Goal: Information Seeking & Learning: Learn about a topic

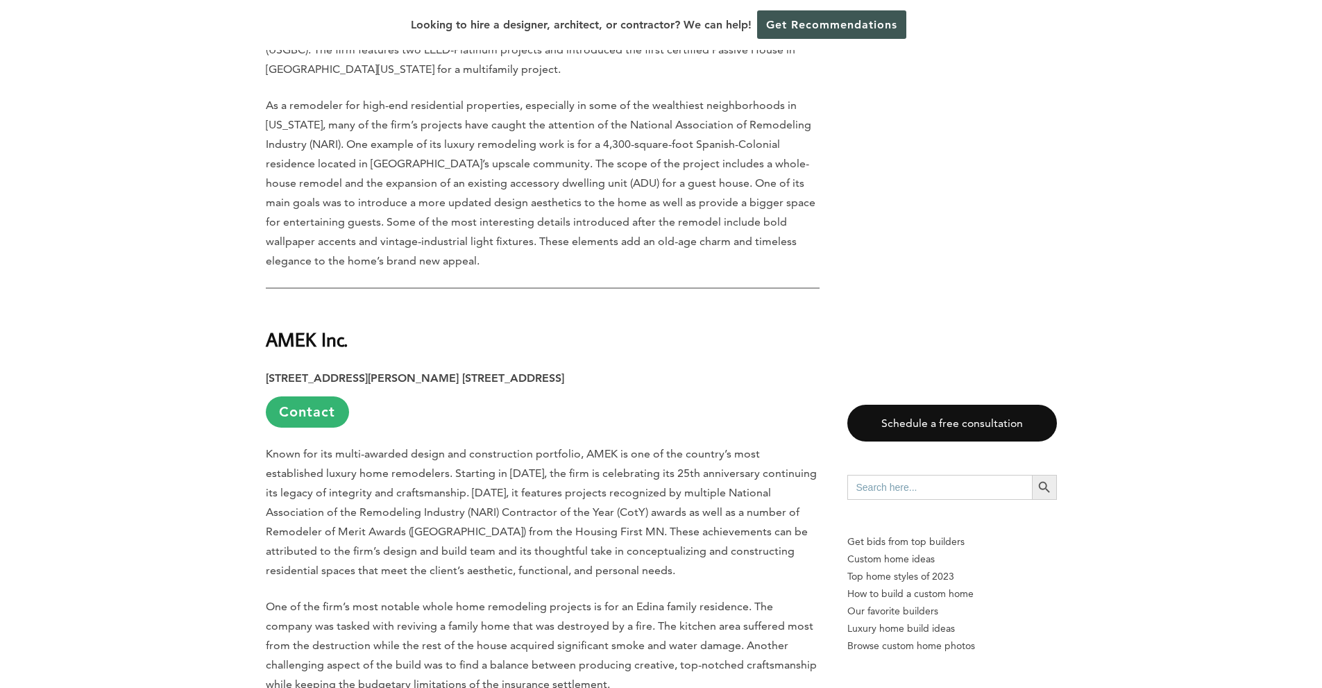
scroll to position [1666, 0]
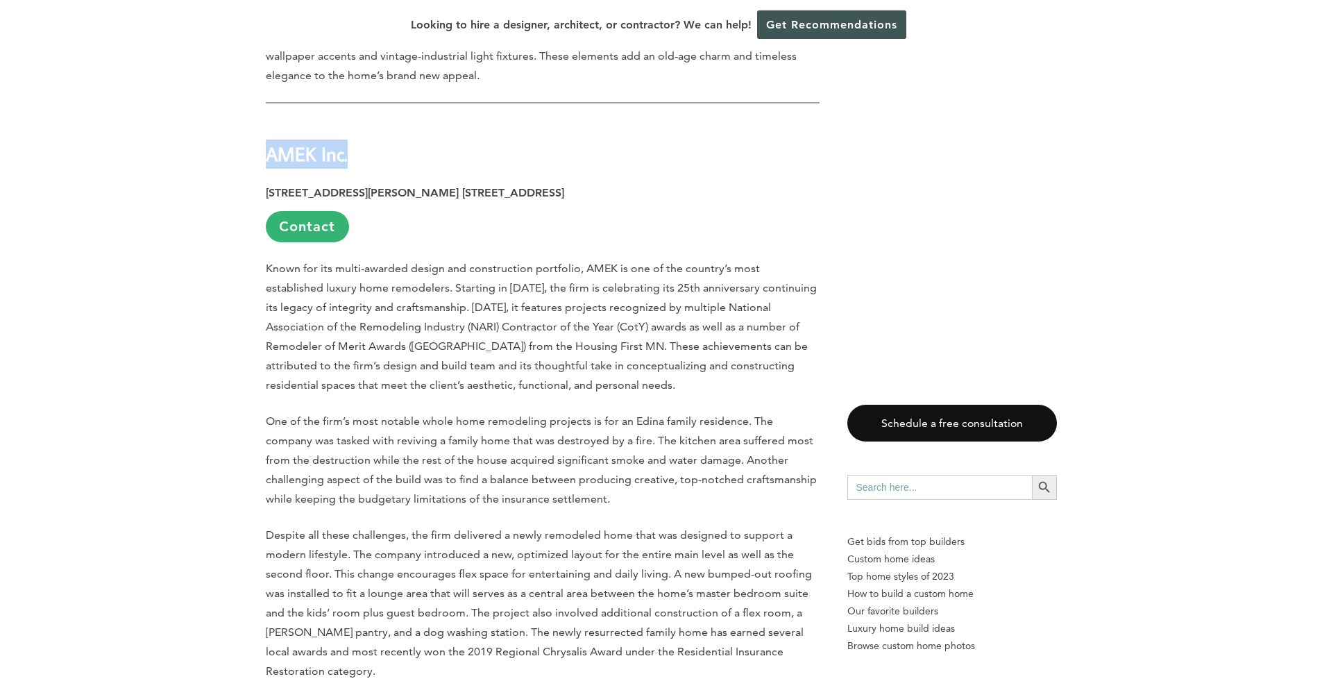
drag, startPoint x: 353, startPoint y: 67, endPoint x: 260, endPoint y: 60, distance: 92.5
copy strong "AMEK Inc."
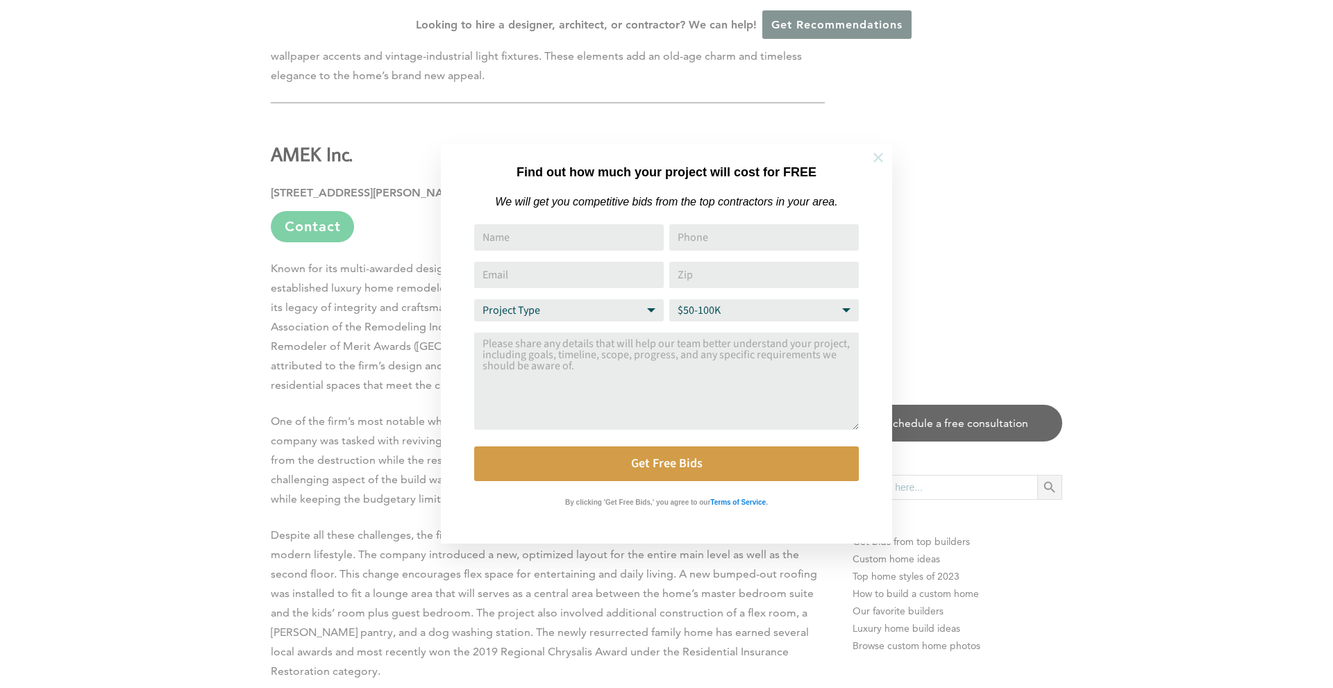
click at [880, 157] on icon at bounding box center [878, 157] width 15 height 15
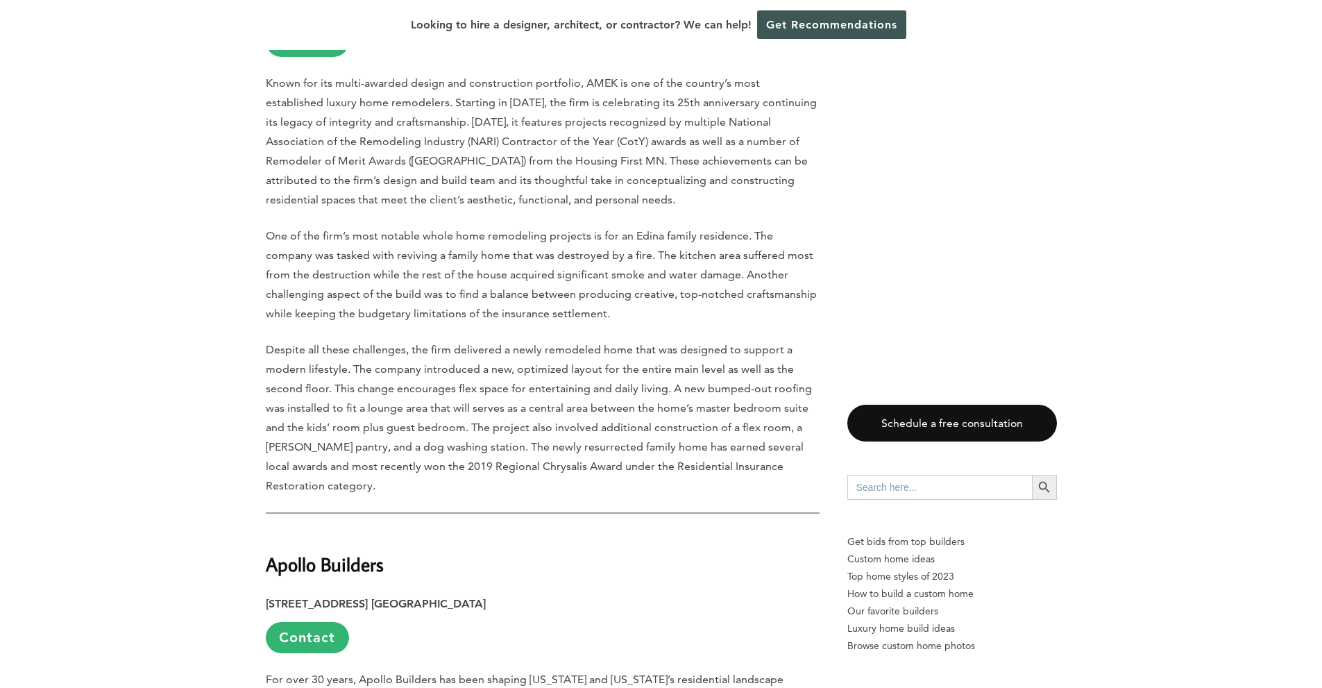
scroll to position [2036, 0]
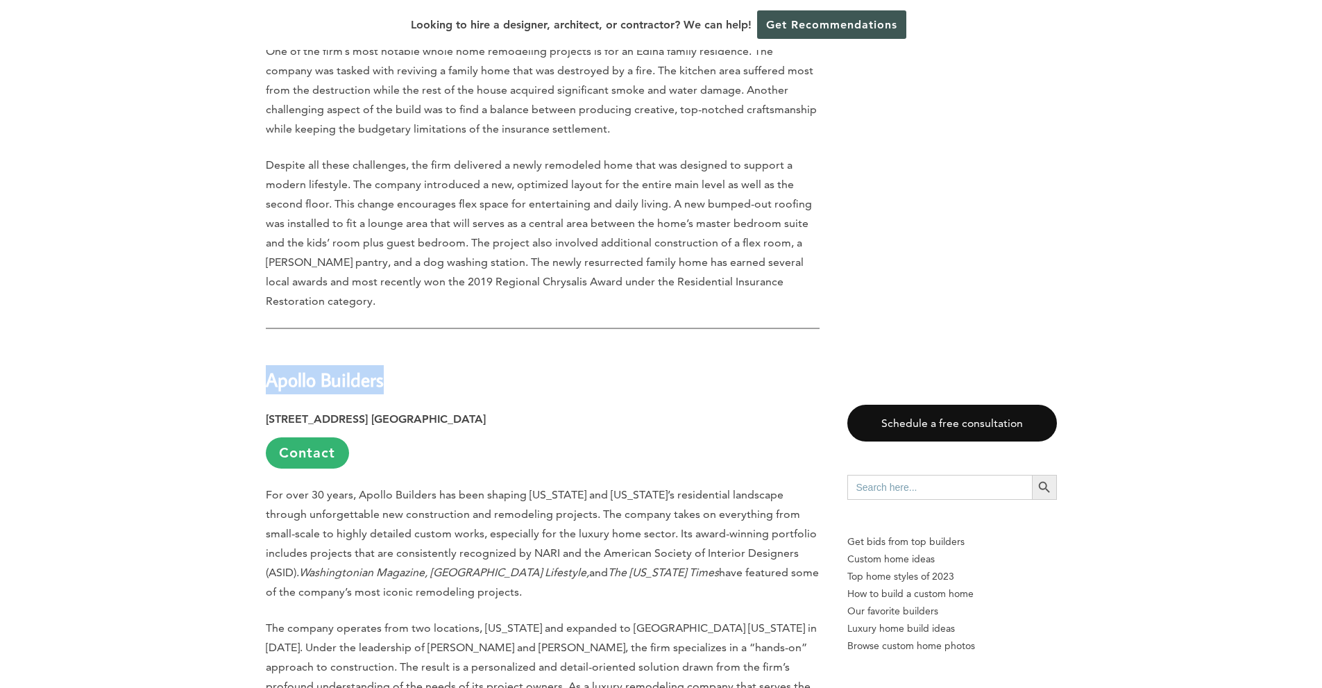
drag, startPoint x: 387, startPoint y: 288, endPoint x: 259, endPoint y: 289, distance: 127.7
copy strong "Apollo Builders"
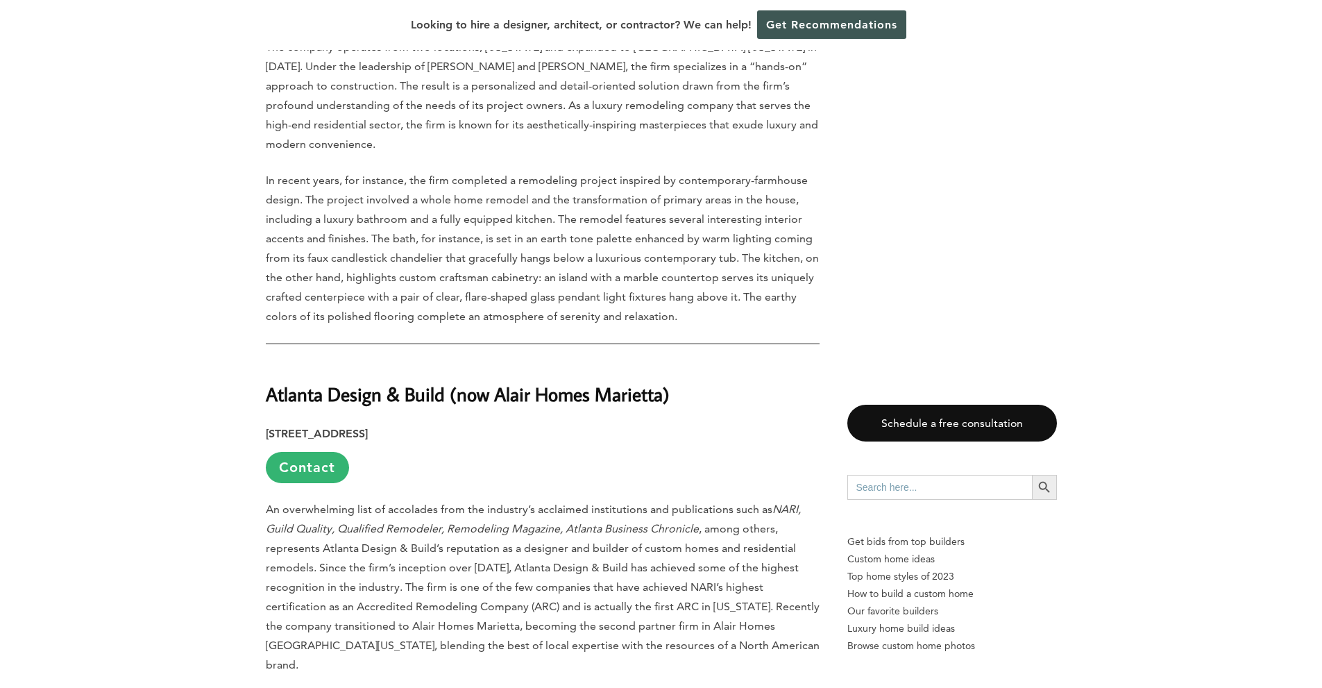
scroll to position [2641, 0]
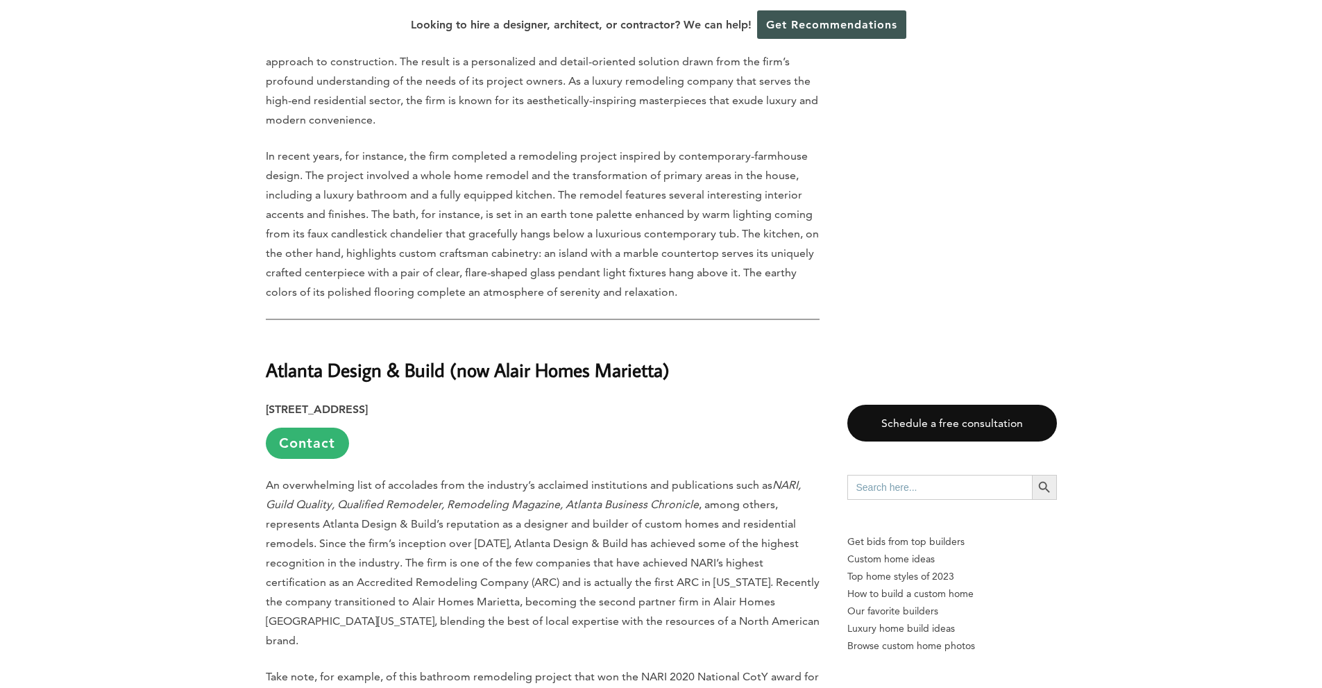
click at [496, 337] on h2 "Atlanta Design & Build (now Alair Homes Marietta)" at bounding box center [543, 361] width 554 height 48
drag, startPoint x: 445, startPoint y: 258, endPoint x: 258, endPoint y: 259, distance: 186.7
copy h2 "Atlanta Design & Build"
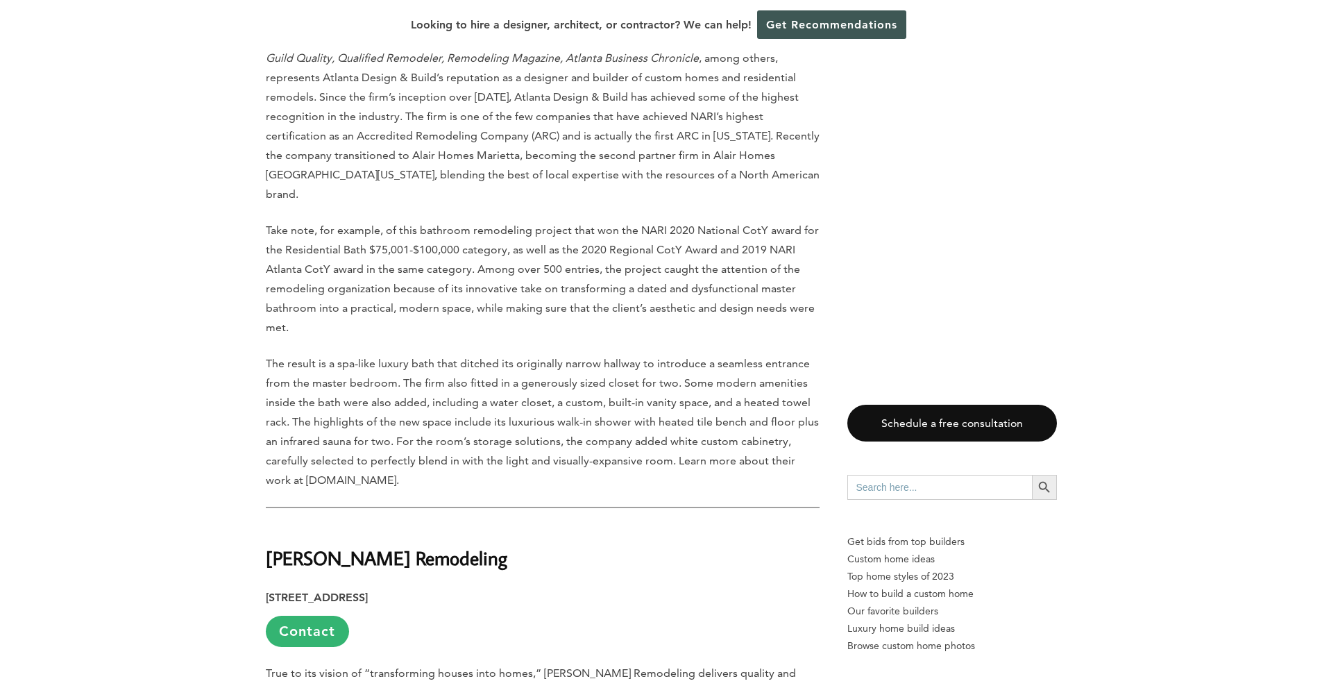
scroll to position [3197, 0]
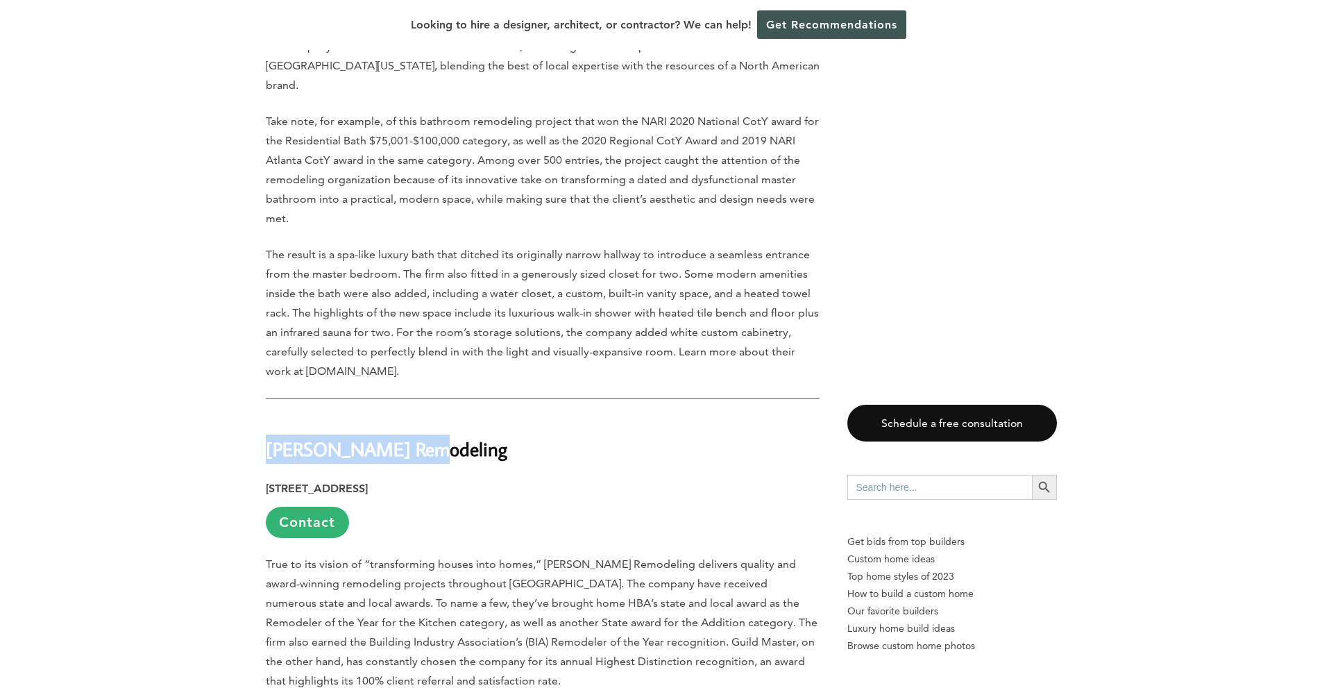
drag, startPoint x: 410, startPoint y: 316, endPoint x: 258, endPoint y: 320, distance: 152.8
copy strong "[PERSON_NAME] Remodeling"
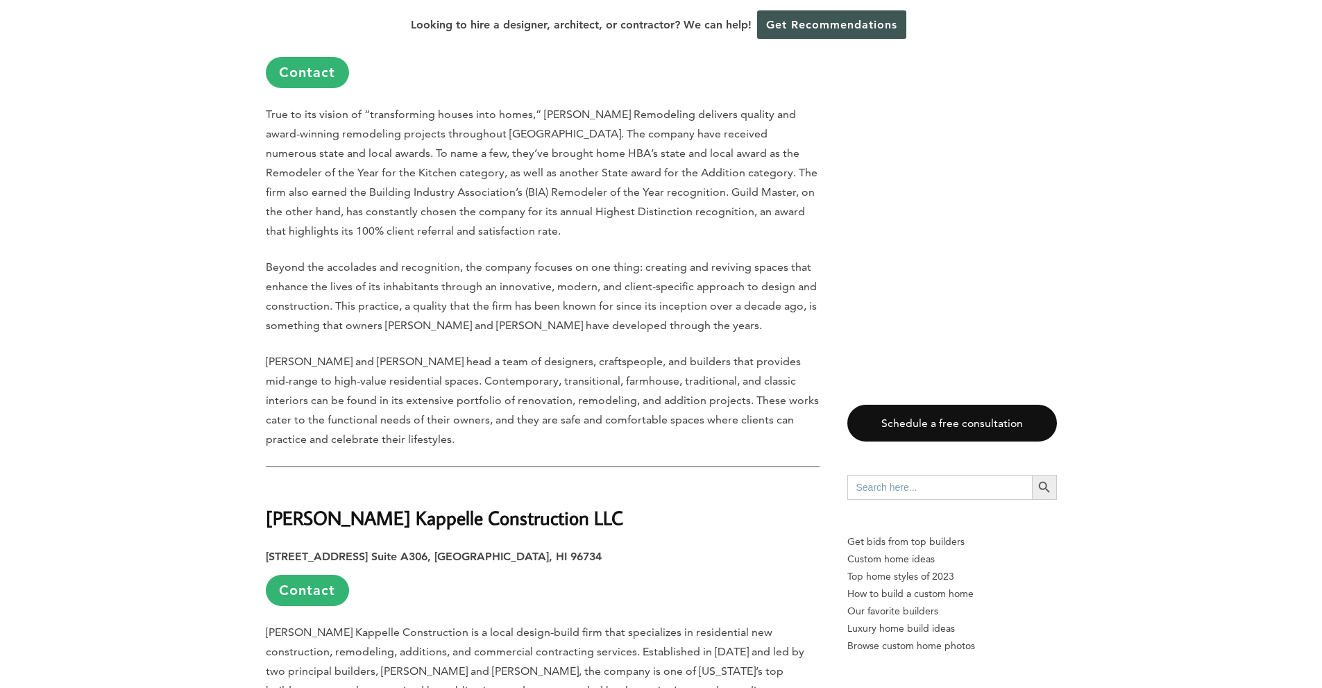
scroll to position [3752, 0]
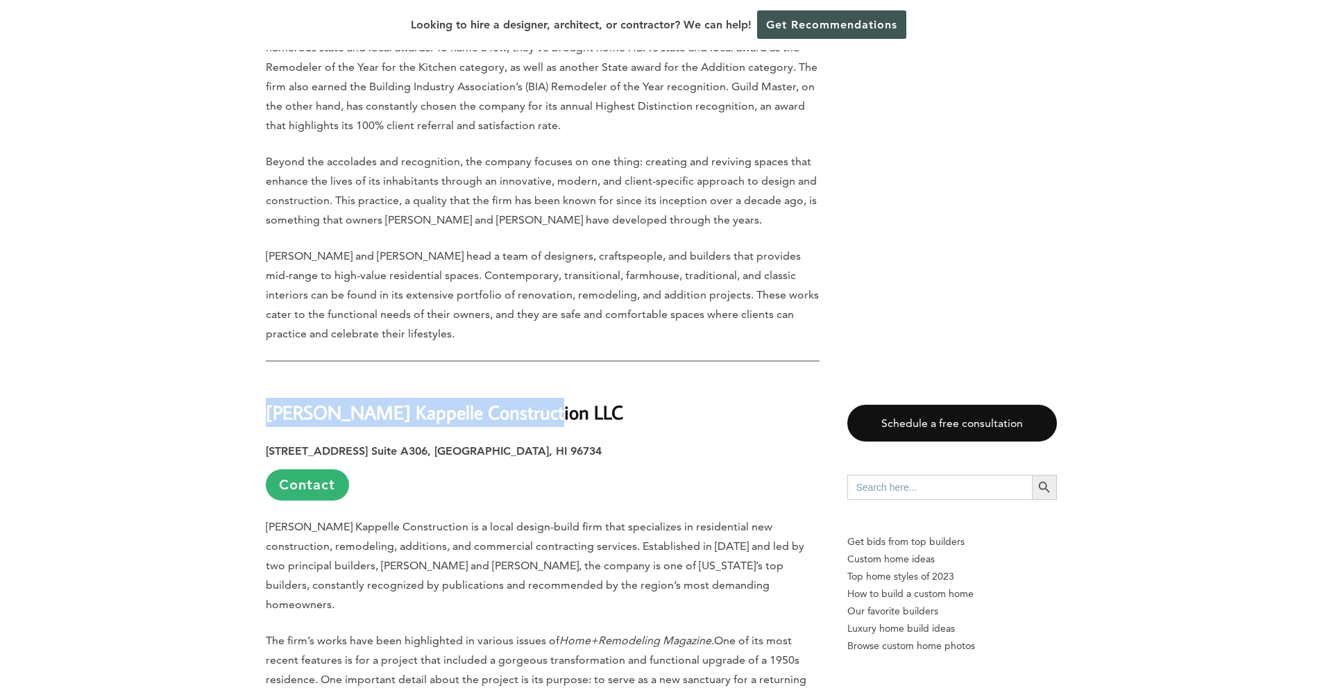
drag, startPoint x: 530, startPoint y: 279, endPoint x: 249, endPoint y: 283, distance: 281.2
copy strong "[PERSON_NAME] Kappelle Construction LLC"
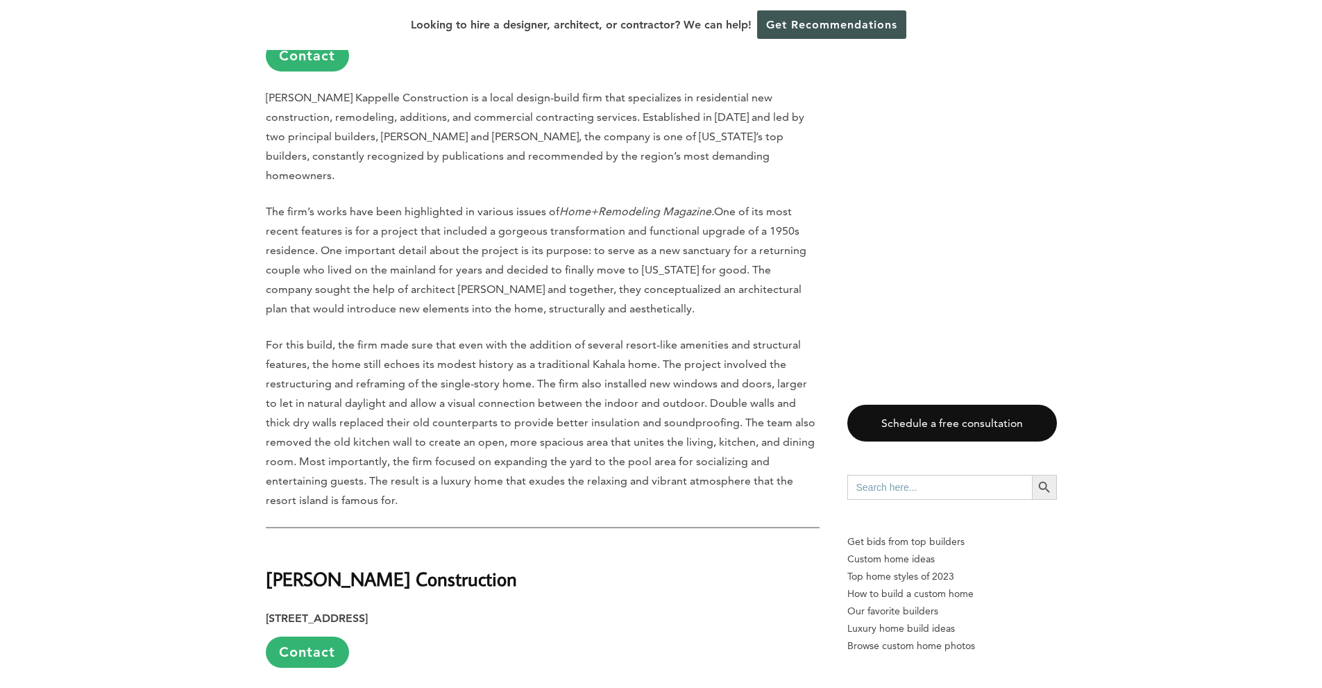
scroll to position [4308, 0]
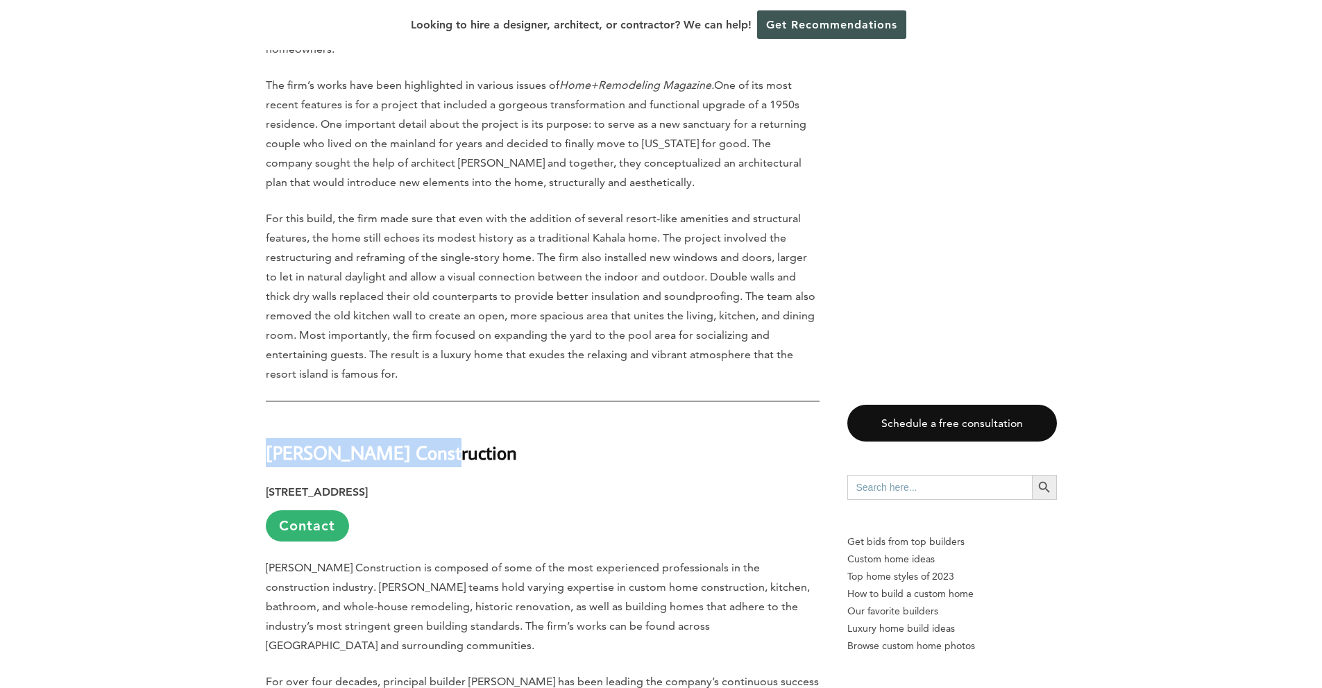
drag, startPoint x: 430, startPoint y: 302, endPoint x: 266, endPoint y: 302, distance: 164.5
click at [266, 419] on h2 "[PERSON_NAME] Construction" at bounding box center [543, 443] width 554 height 48
copy strong "[PERSON_NAME] Construction"
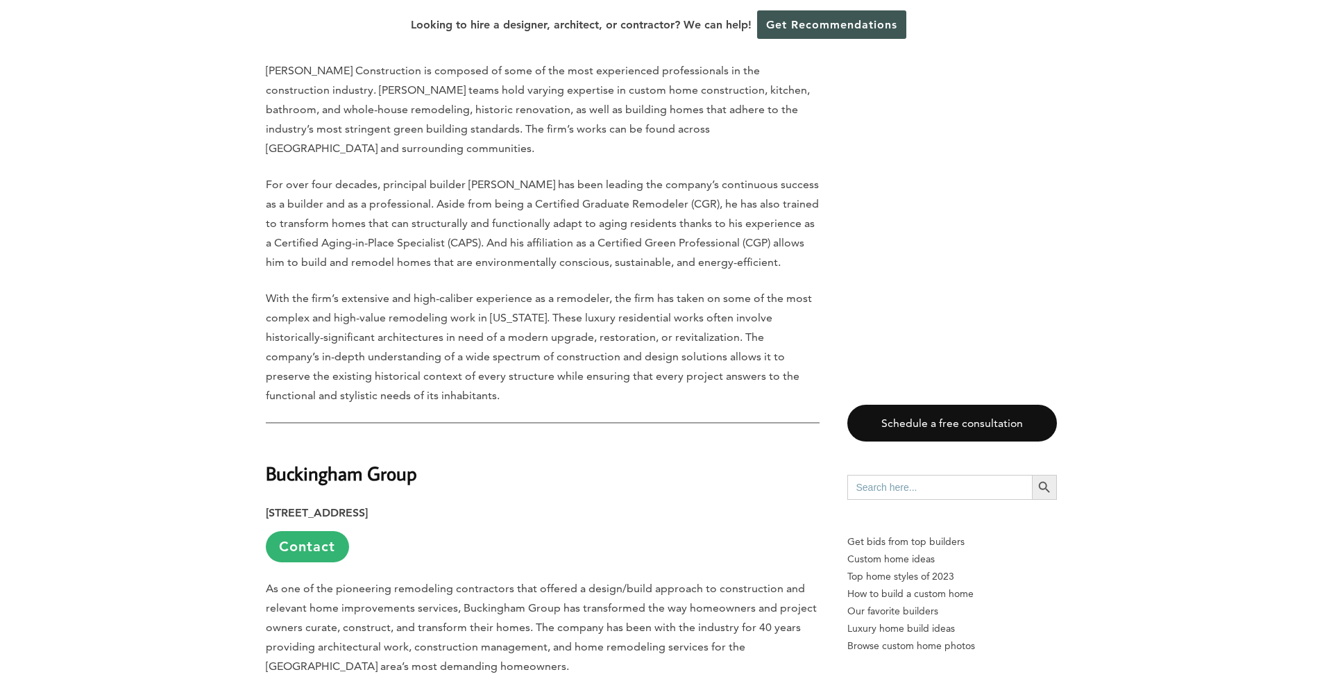
scroll to position [4863, 0]
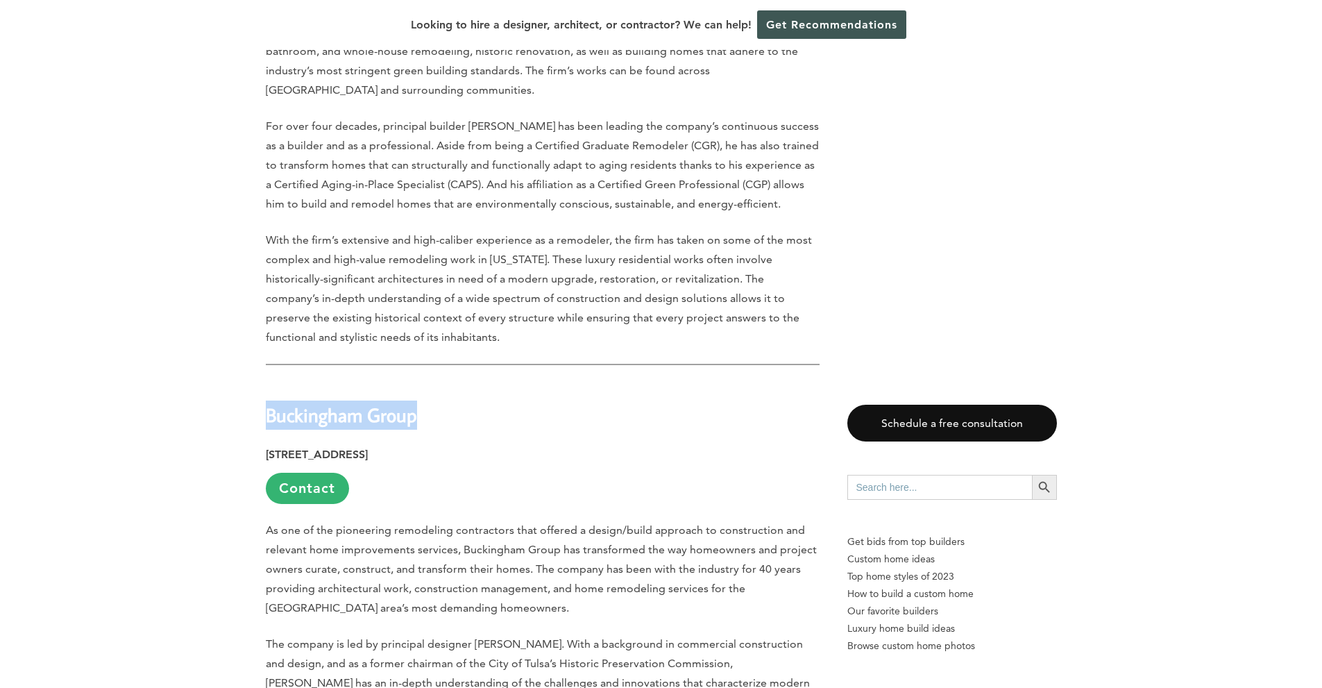
drag, startPoint x: 421, startPoint y: 249, endPoint x: 266, endPoint y: 246, distance: 155.5
click at [266, 382] on h2 "Buckingham Group" at bounding box center [543, 406] width 554 height 48
copy strong "Buckingham Group"
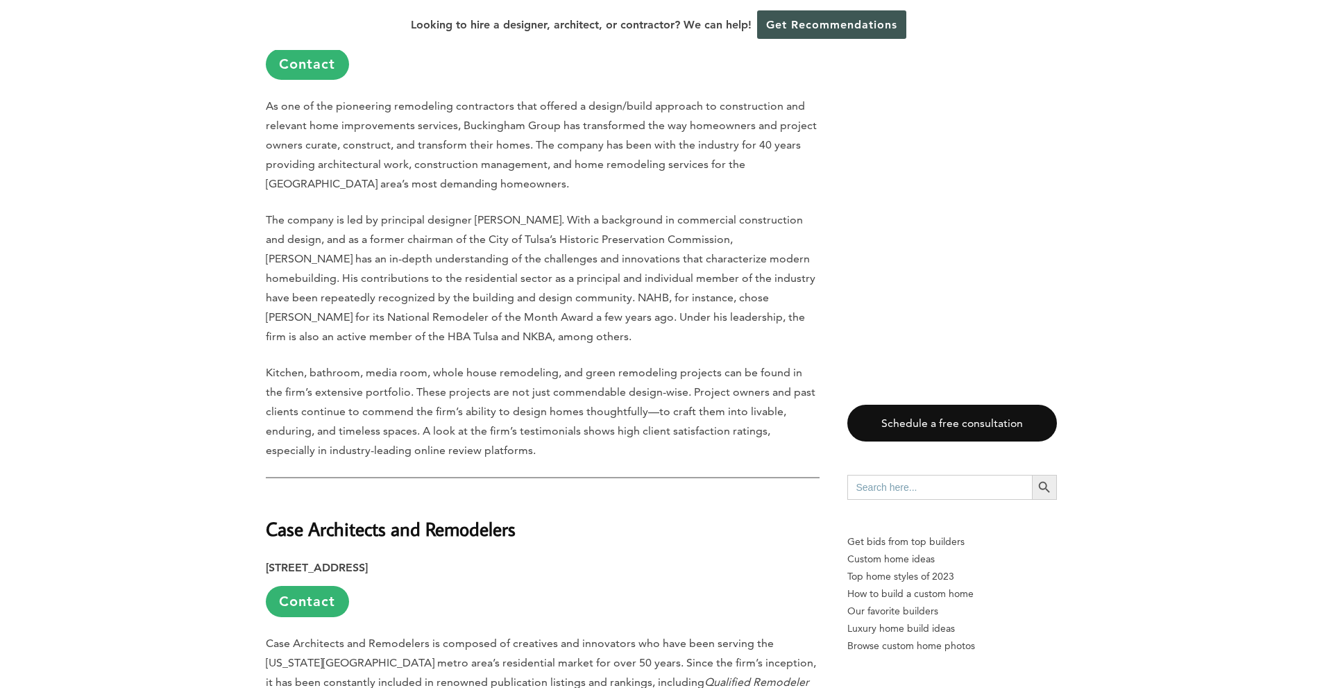
scroll to position [5418, 0]
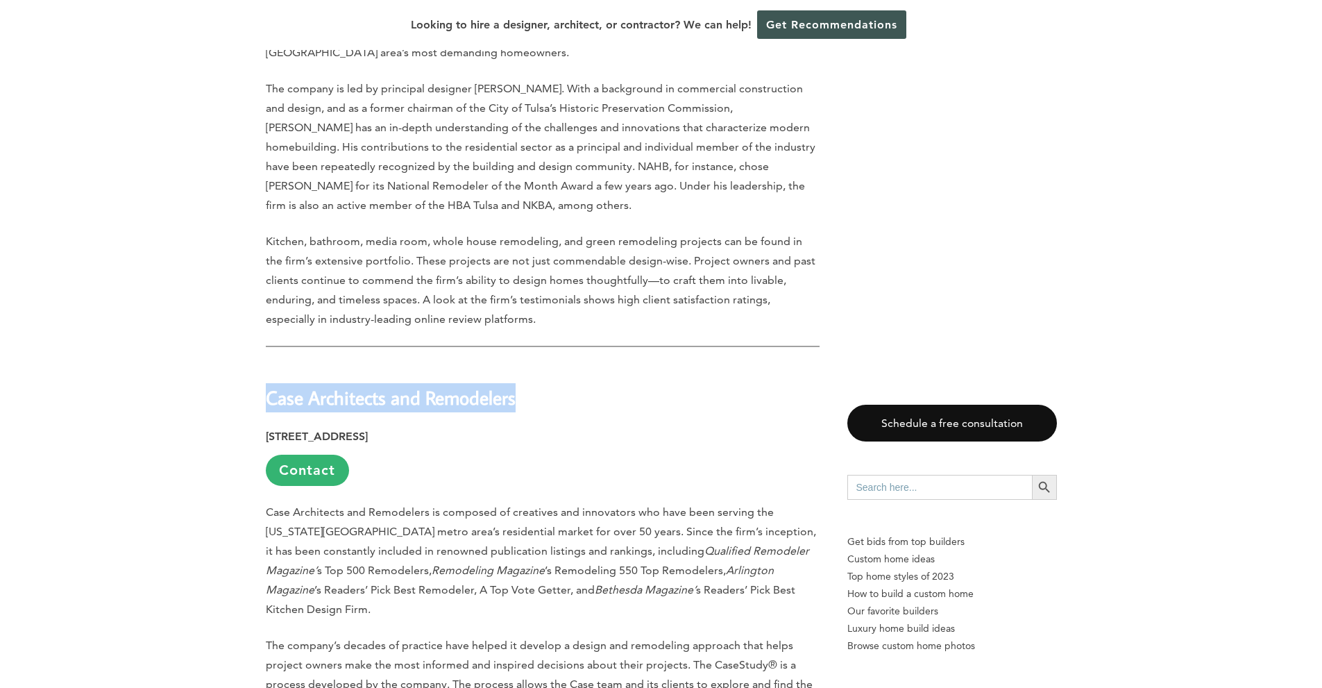
drag, startPoint x: 527, startPoint y: 229, endPoint x: 271, endPoint y: 238, distance: 256.3
click at [271, 364] on h2 "Case Architects and Remodelers" at bounding box center [543, 388] width 554 height 48
copy strong "Case Architects and Remodelers"
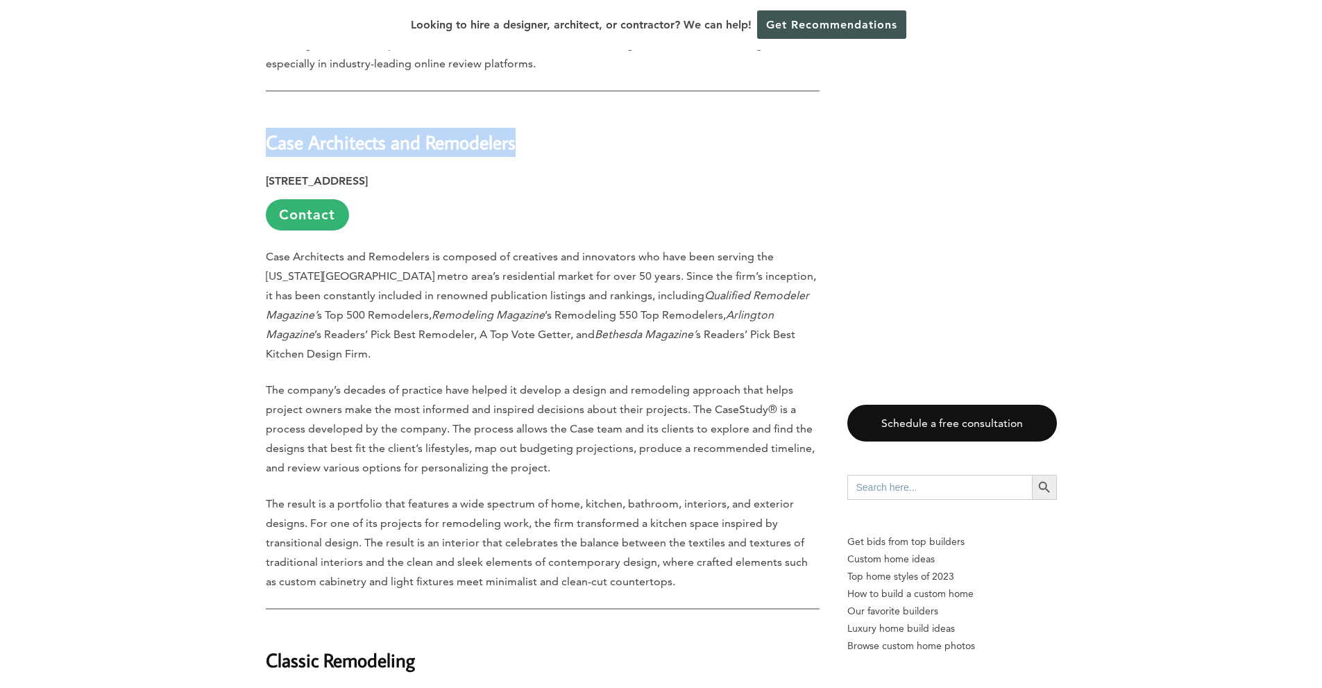
scroll to position [5789, 0]
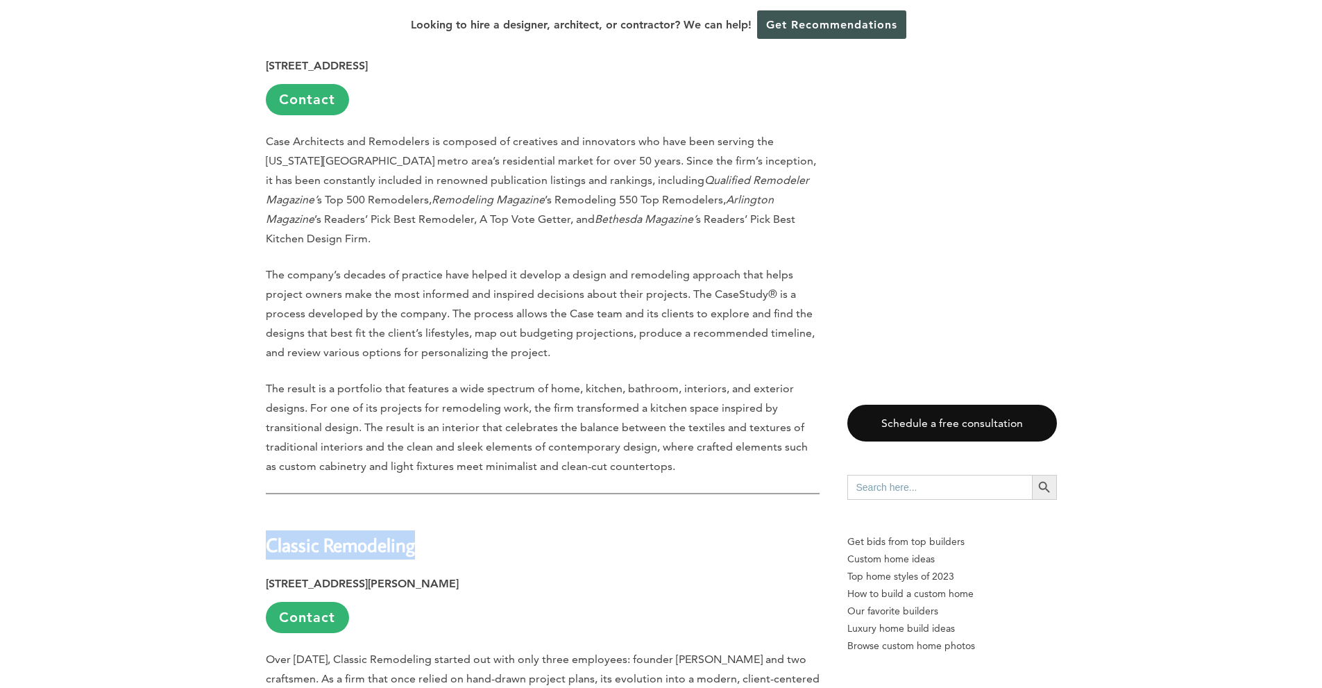
drag, startPoint x: 415, startPoint y: 376, endPoint x: 261, endPoint y: 376, distance: 154.1
copy strong "Classic Remodeling"
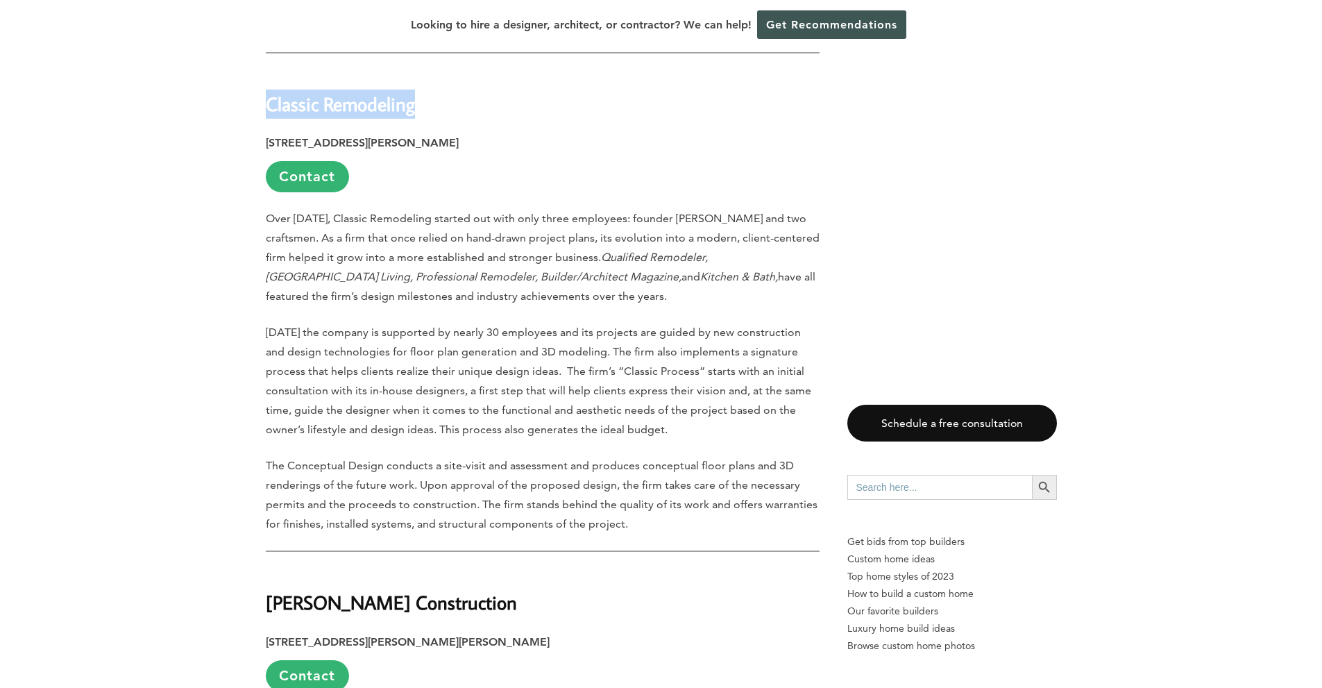
scroll to position [6344, 0]
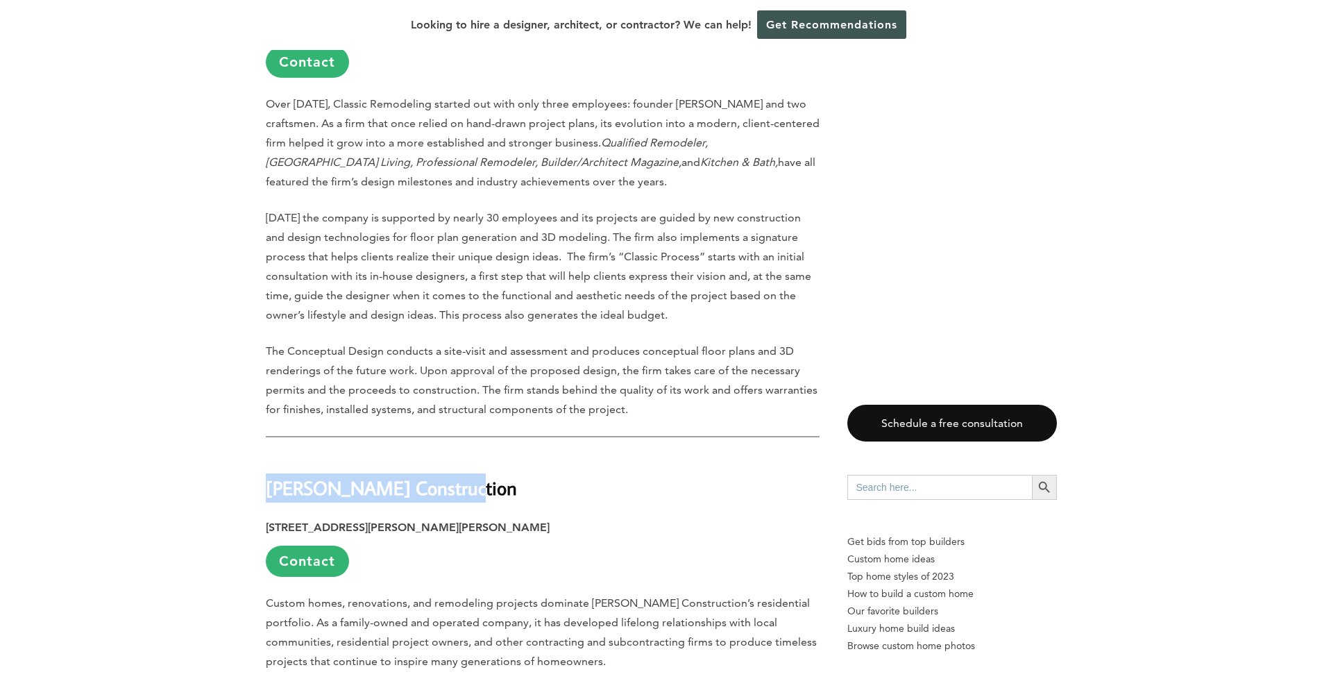
drag, startPoint x: 452, startPoint y: 320, endPoint x: 245, endPoint y: 315, distance: 206.9
copy strong "[PERSON_NAME] Construction"
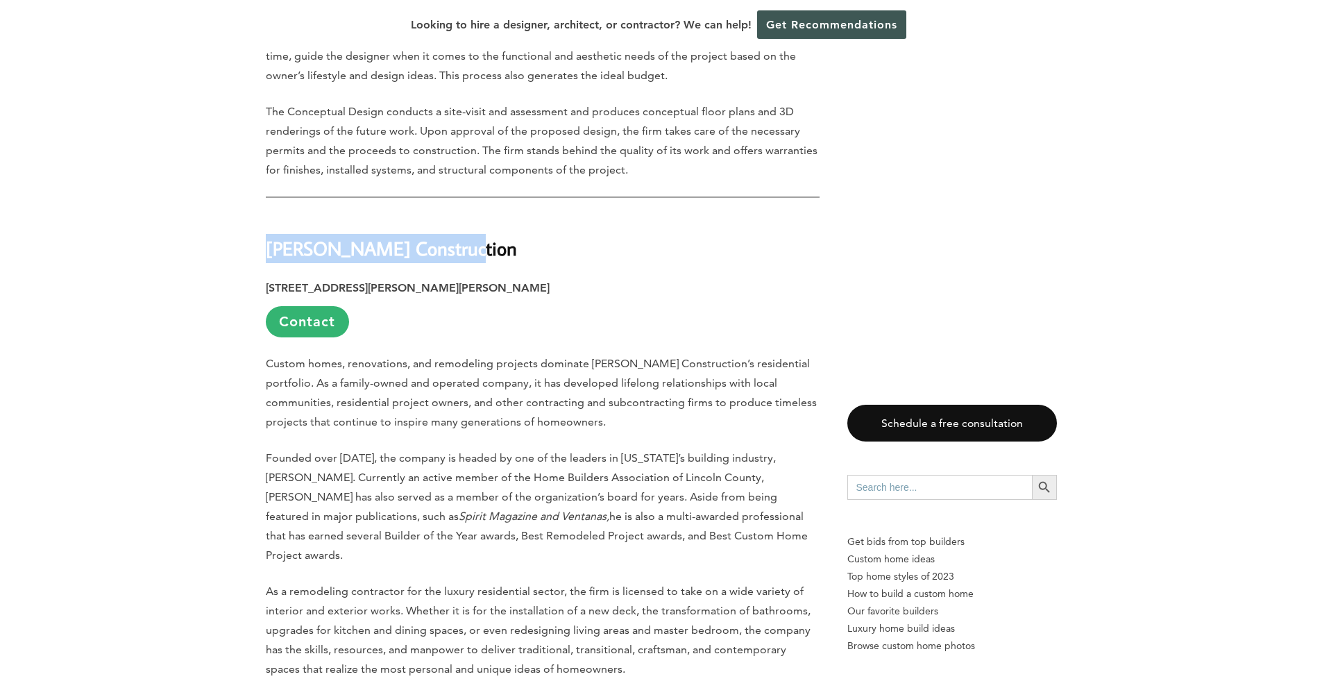
scroll to position [6714, 0]
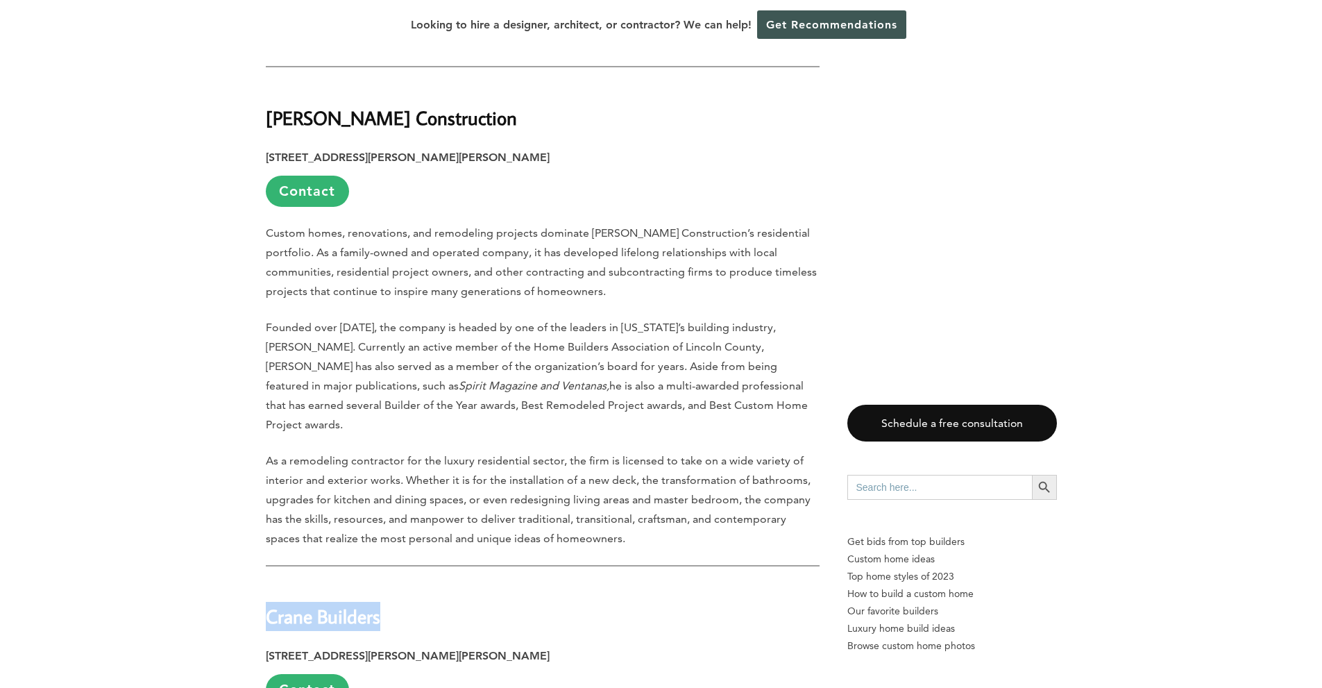
drag, startPoint x: 383, startPoint y: 430, endPoint x: 261, endPoint y: 422, distance: 121.8
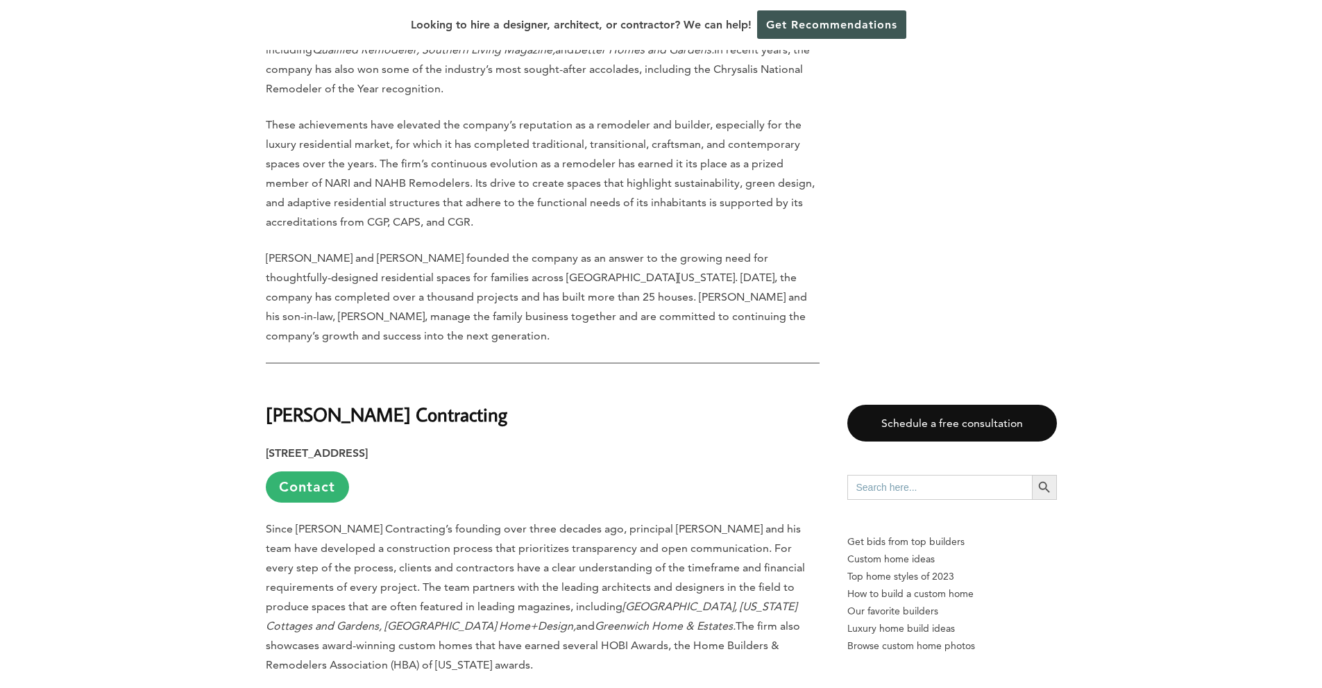
scroll to position [7455, 0]
drag, startPoint x: 451, startPoint y: 204, endPoint x: 267, endPoint y: 208, distance: 184.7
click at [267, 380] on h2 "[PERSON_NAME] Contracting" at bounding box center [543, 404] width 554 height 48
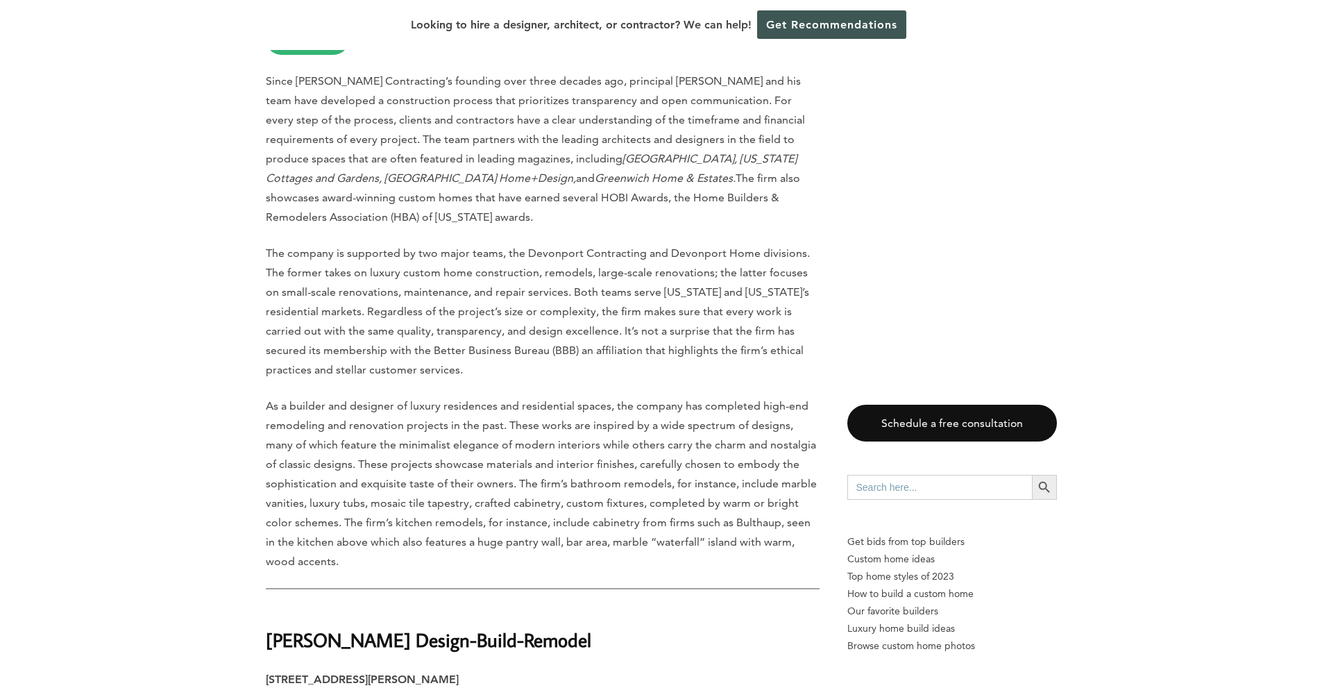
scroll to position [8010, 0]
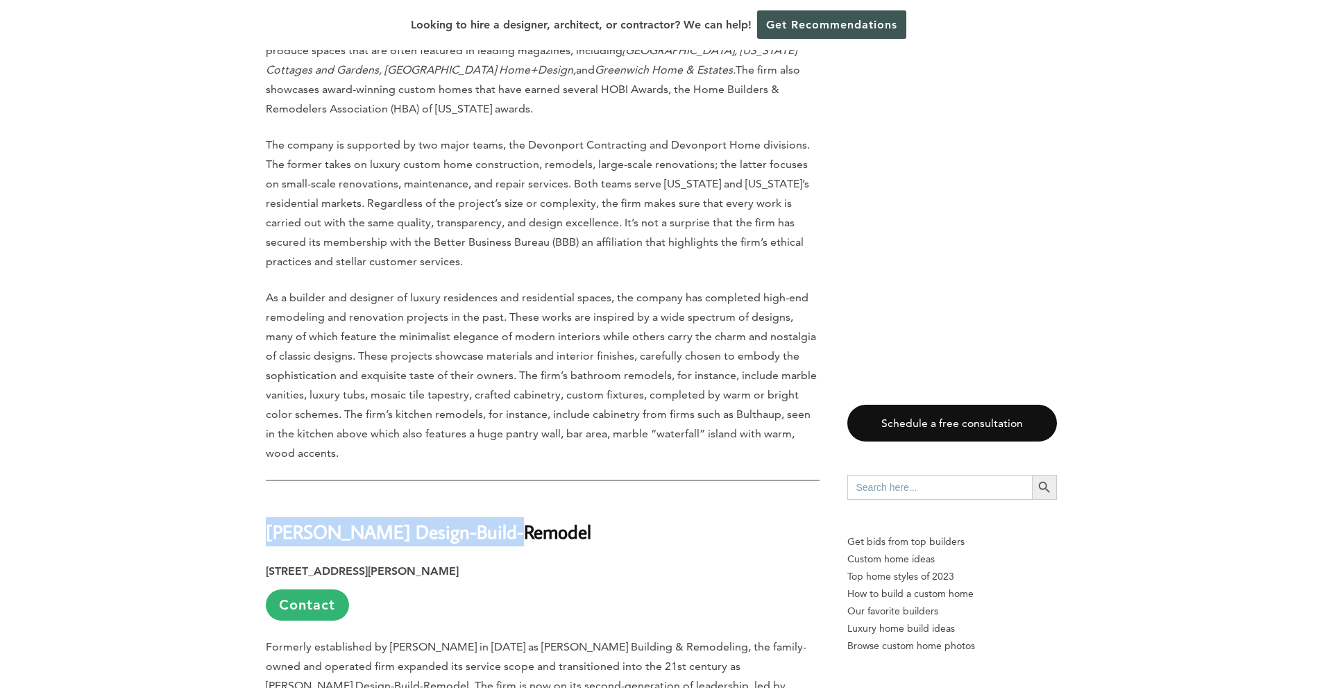
drag, startPoint x: 521, startPoint y: 324, endPoint x: 264, endPoint y: 318, distance: 256.9
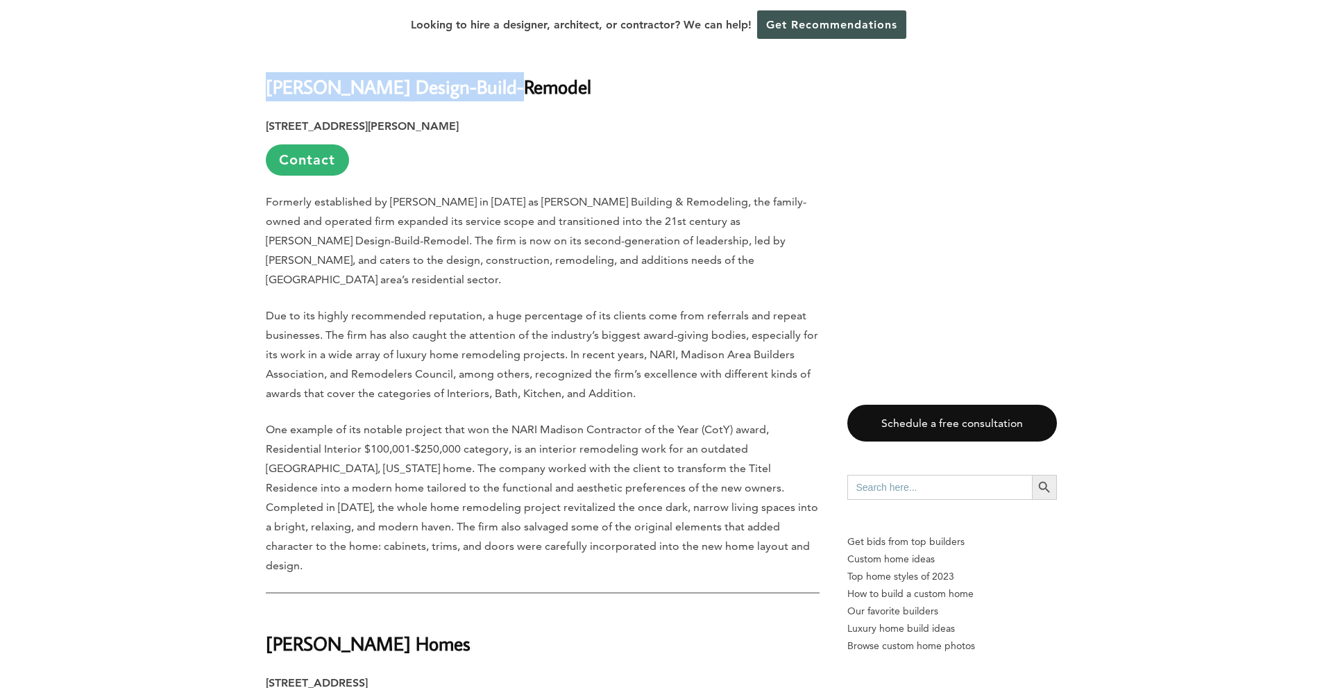
scroll to position [8566, 0]
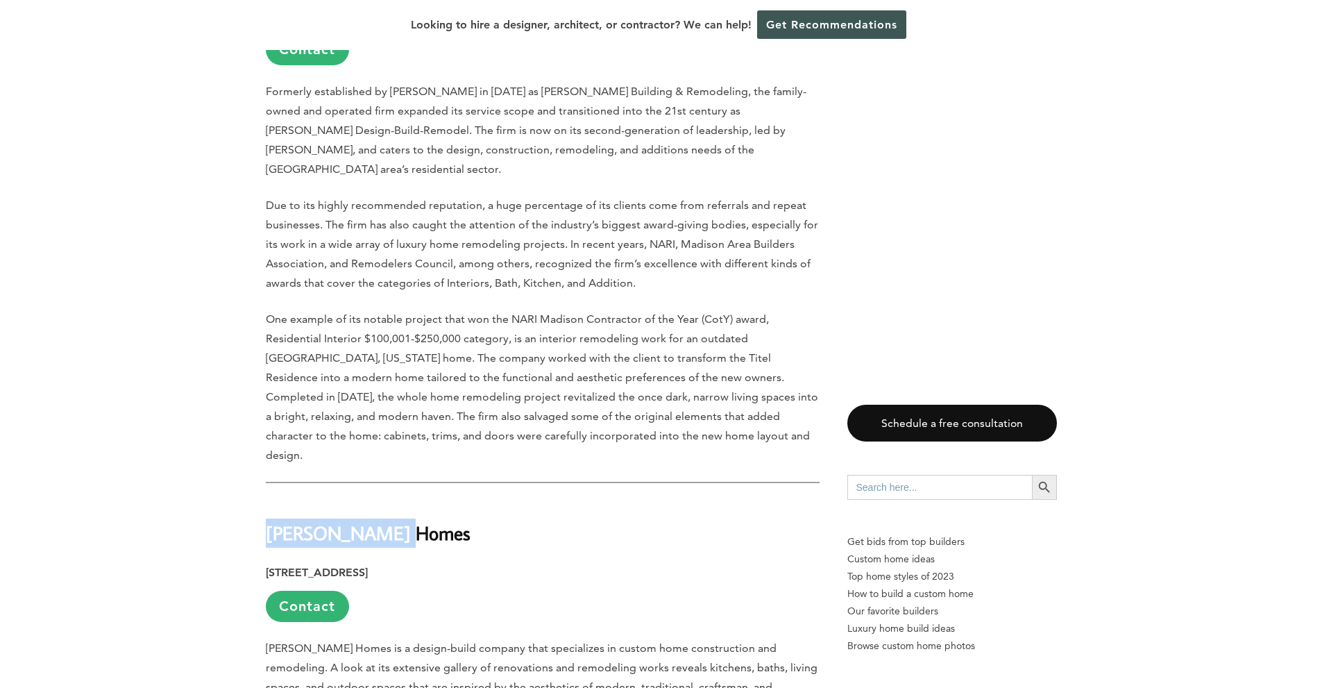
drag, startPoint x: 392, startPoint y: 285, endPoint x: 267, endPoint y: 284, distance: 124.3
click at [267, 500] on h2 "[PERSON_NAME] Homes" at bounding box center [543, 524] width 554 height 48
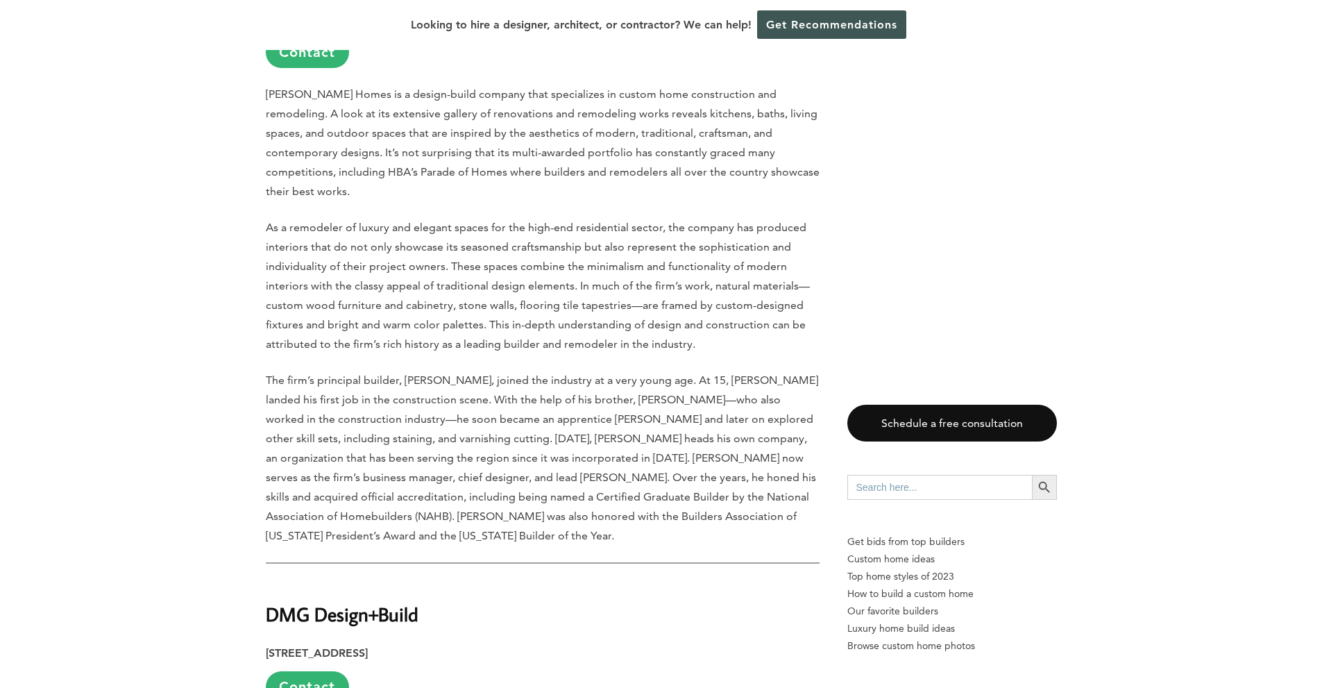
scroll to position [9121, 0]
drag, startPoint x: 423, startPoint y: 321, endPoint x: 251, endPoint y: 317, distance: 172.2
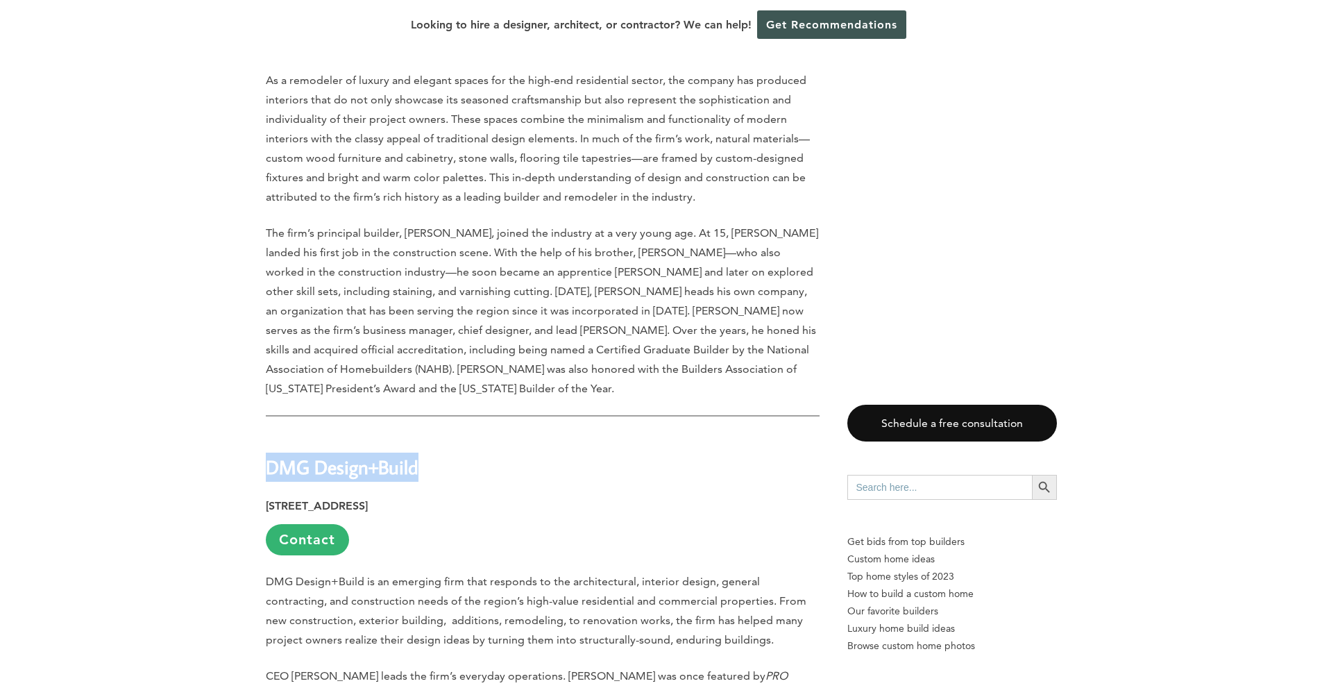
scroll to position [9491, 0]
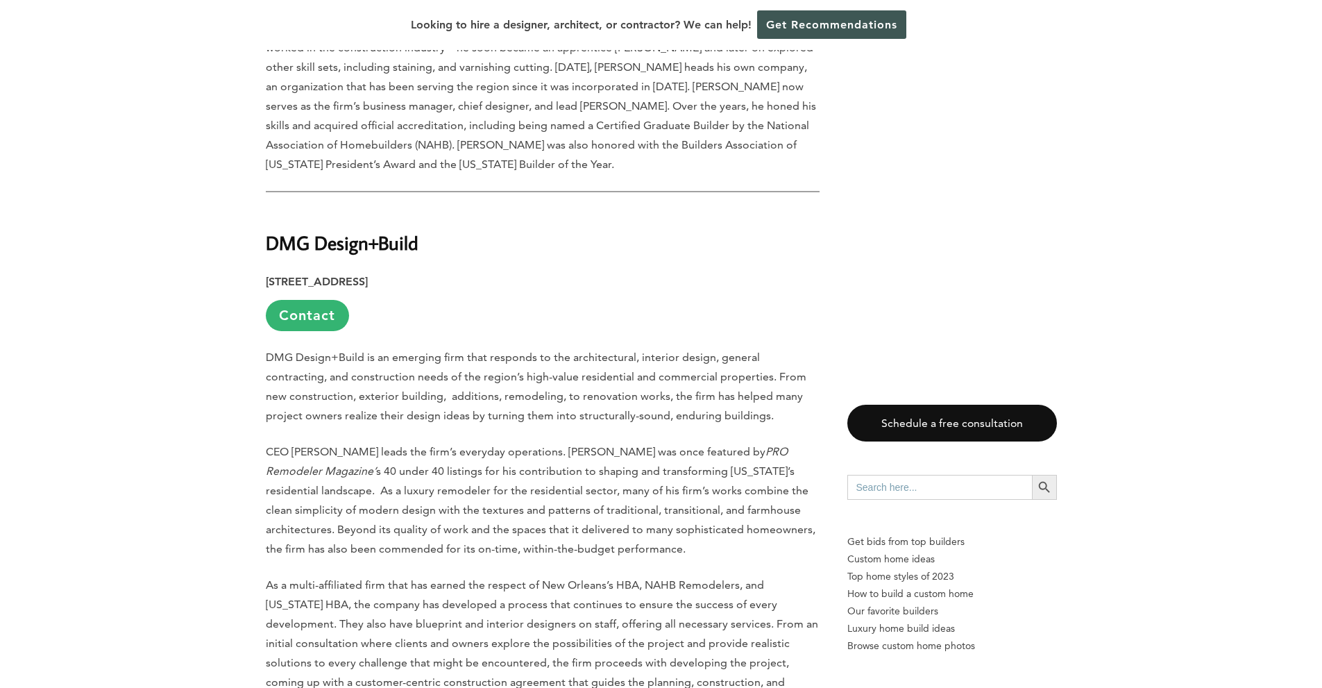
drag, startPoint x: 494, startPoint y: 471, endPoint x: 261, endPoint y: 471, distance: 232.6
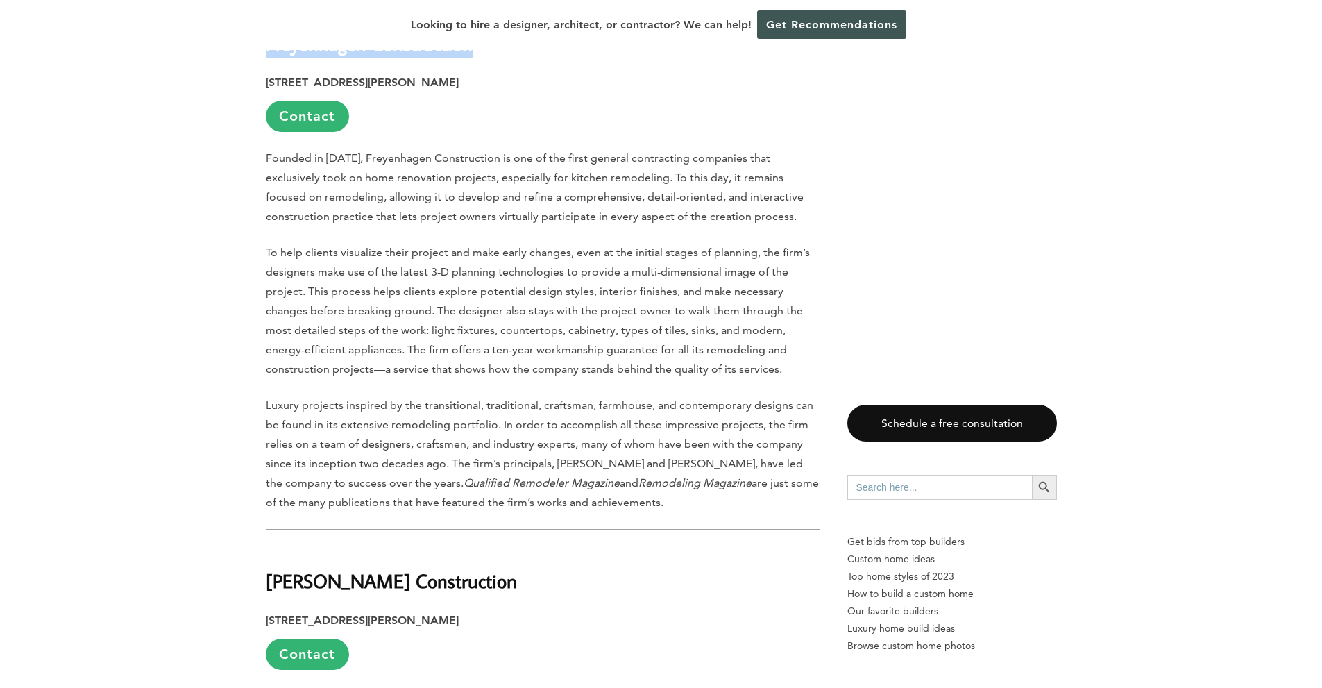
scroll to position [10232, 0]
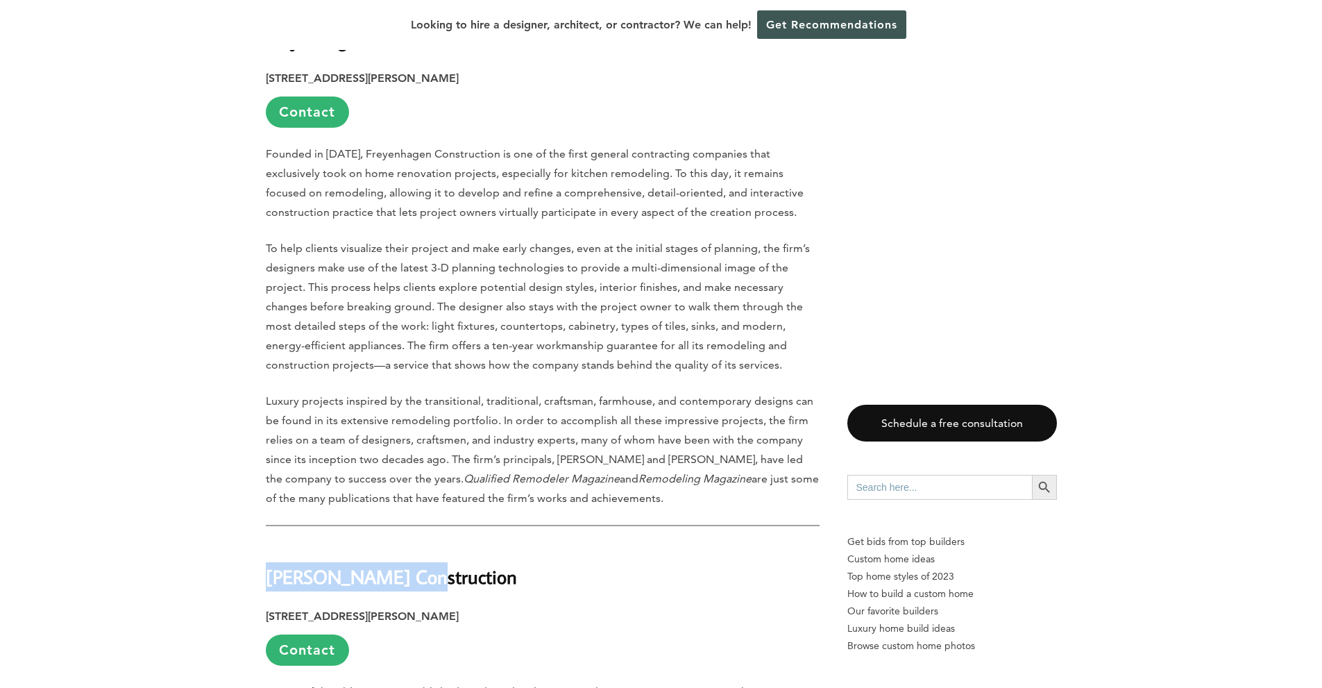
drag, startPoint x: 404, startPoint y: 276, endPoint x: 264, endPoint y: 270, distance: 140.4
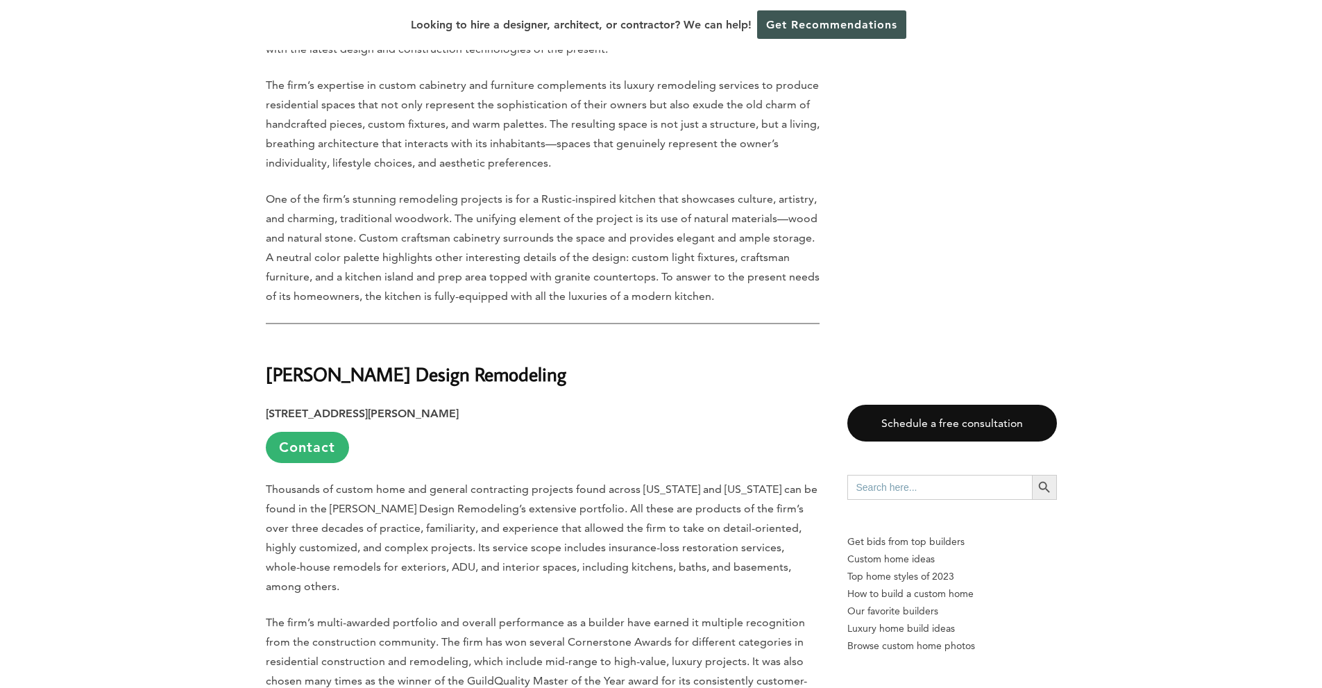
scroll to position [10787, 0]
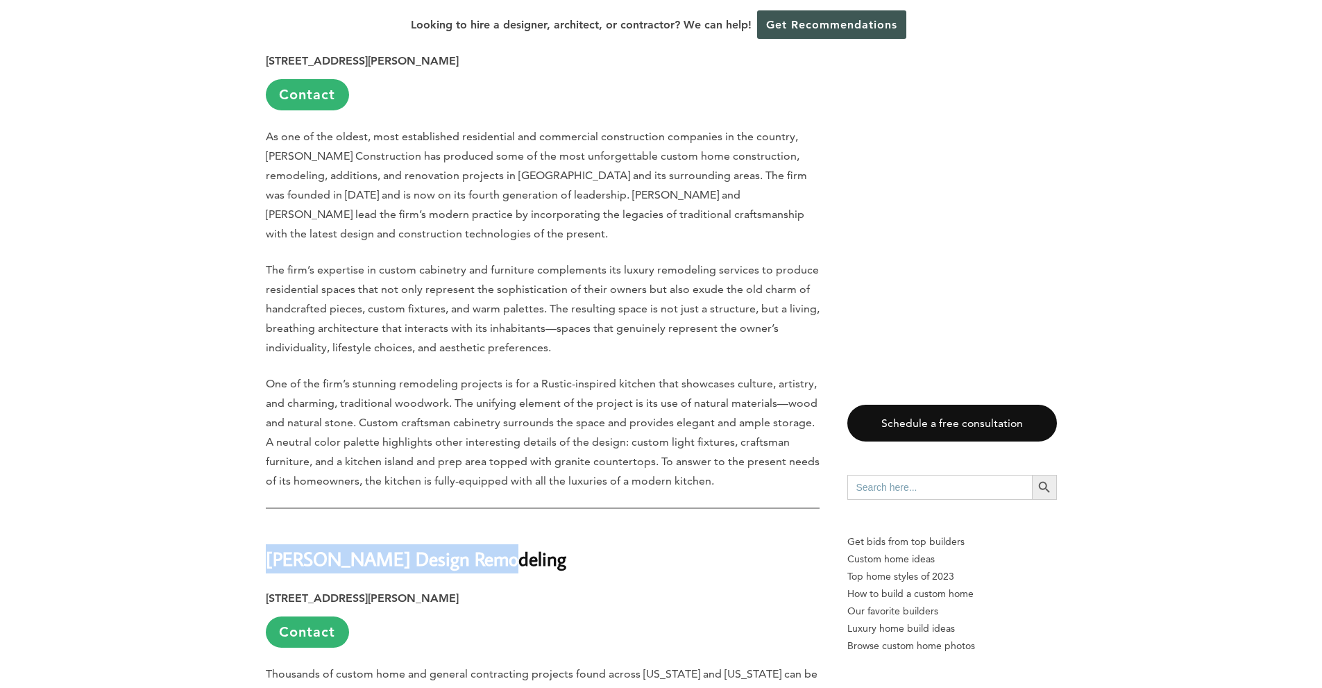
drag, startPoint x: 520, startPoint y: 231, endPoint x: 260, endPoint y: 234, distance: 259.6
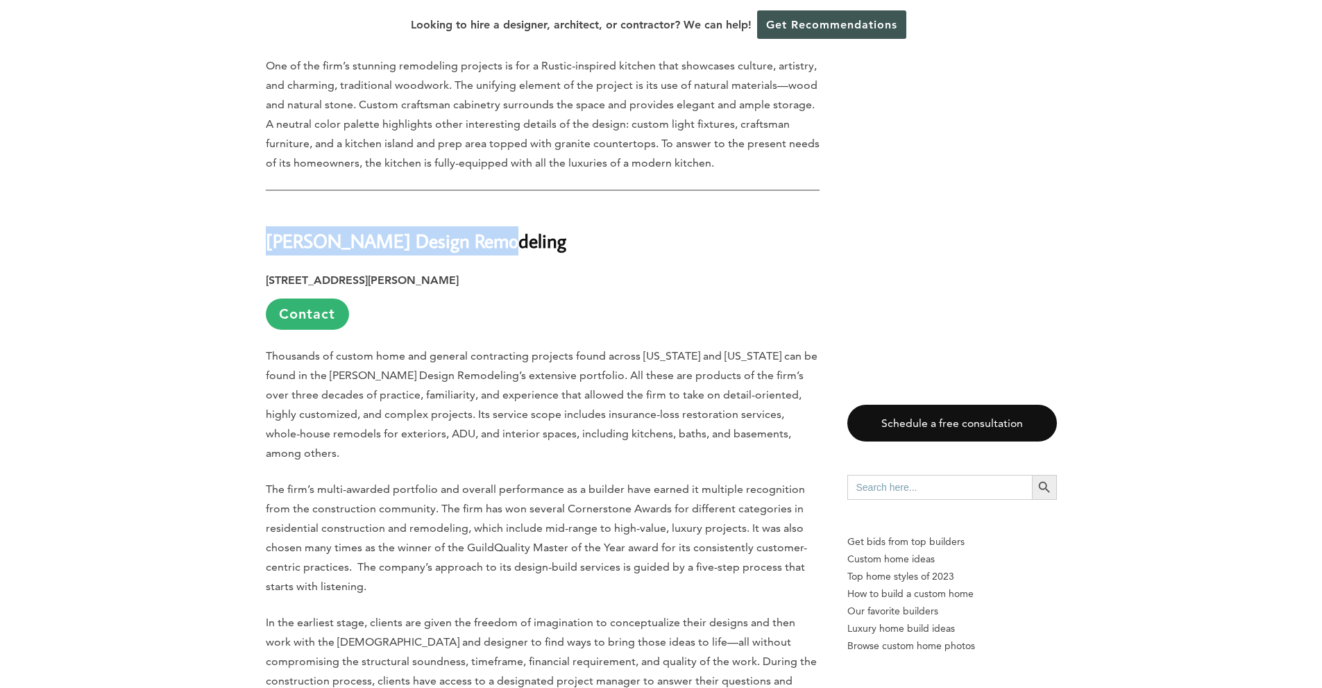
scroll to position [11157, 0]
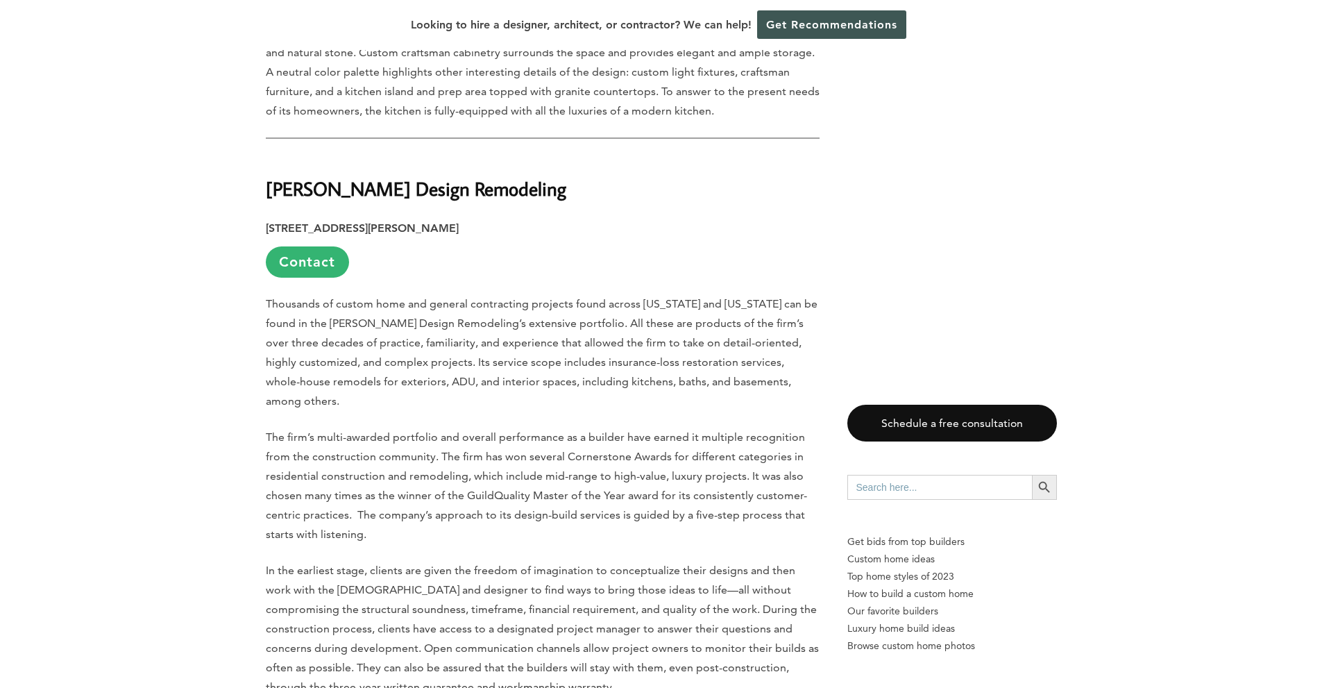
drag, startPoint x: 501, startPoint y: 422, endPoint x: 246, endPoint y: 421, distance: 254.1
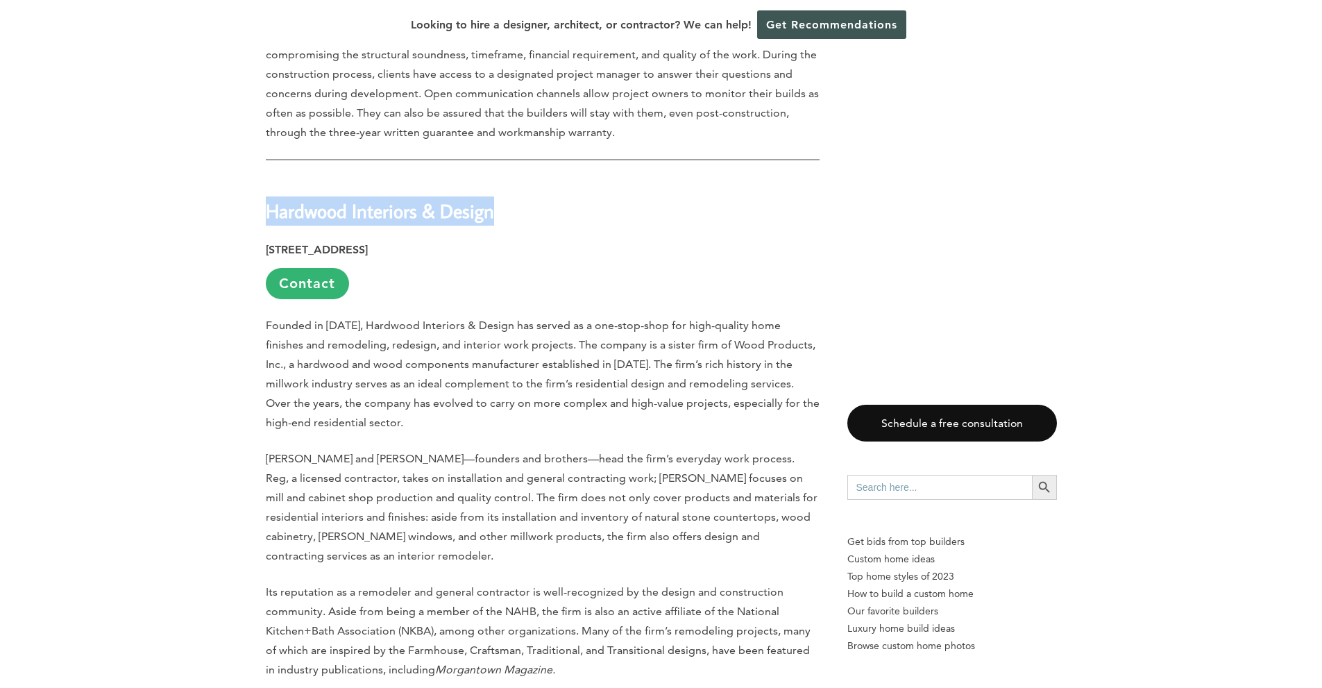
scroll to position [11713, 0]
drag, startPoint x: 411, startPoint y: 385, endPoint x: 263, endPoint y: 377, distance: 148.1
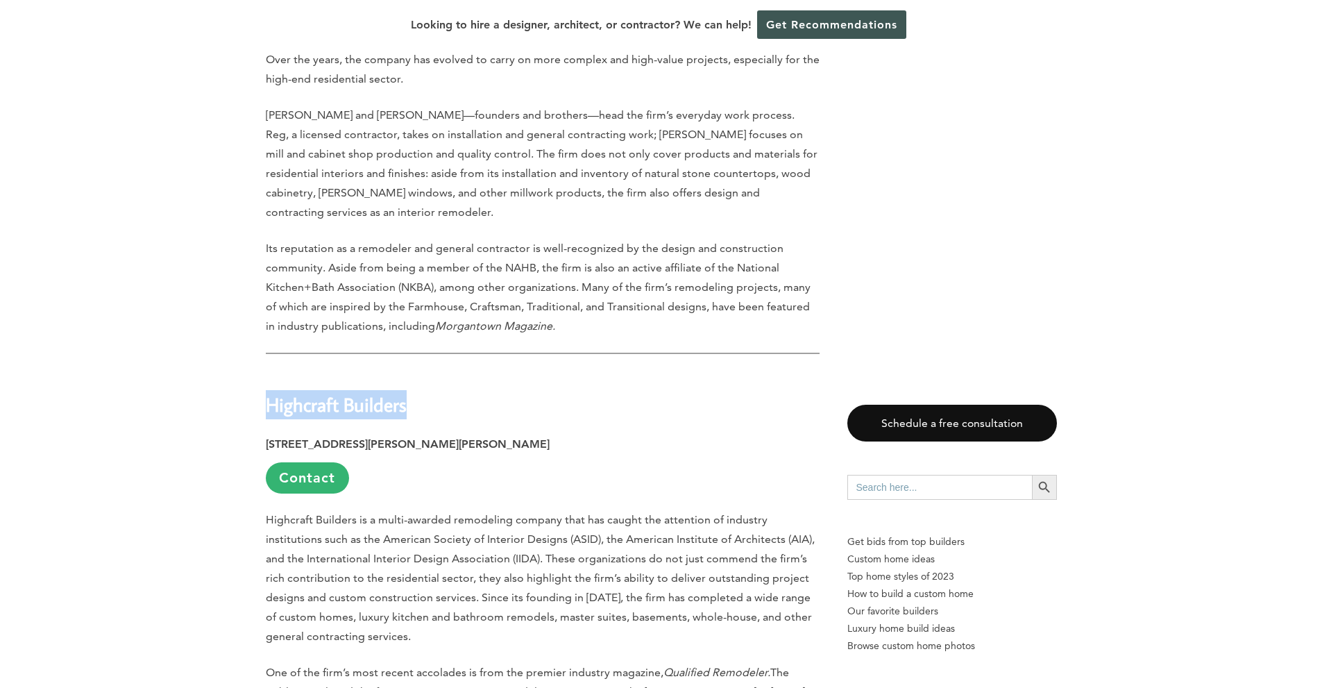
scroll to position [12268, 0]
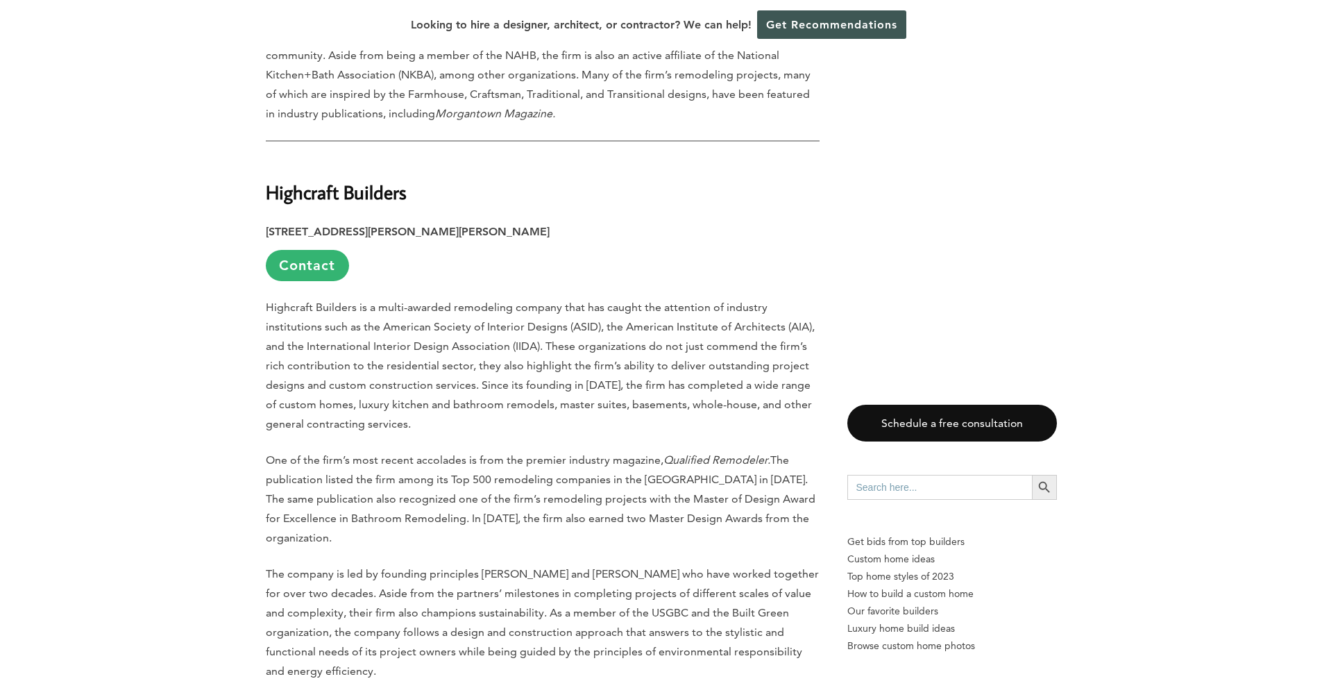
drag, startPoint x: 368, startPoint y: 370, endPoint x: 256, endPoint y: 371, distance: 111.8
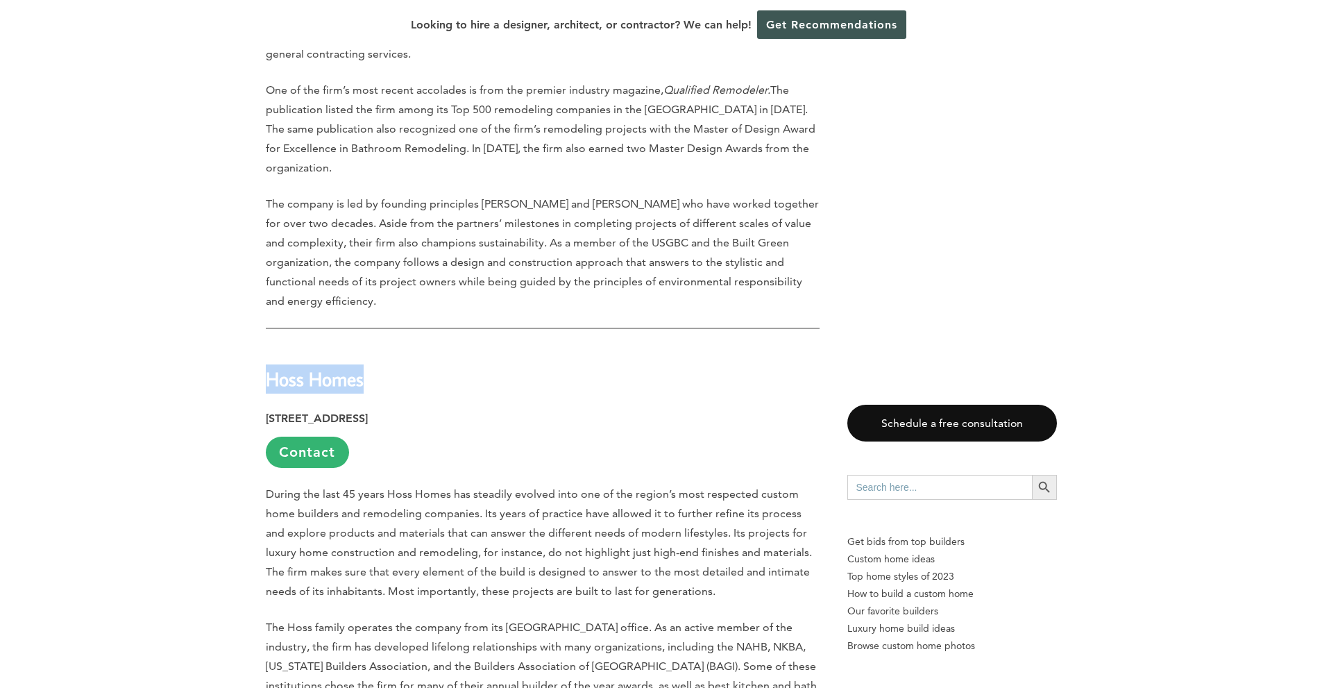
scroll to position [12823, 0]
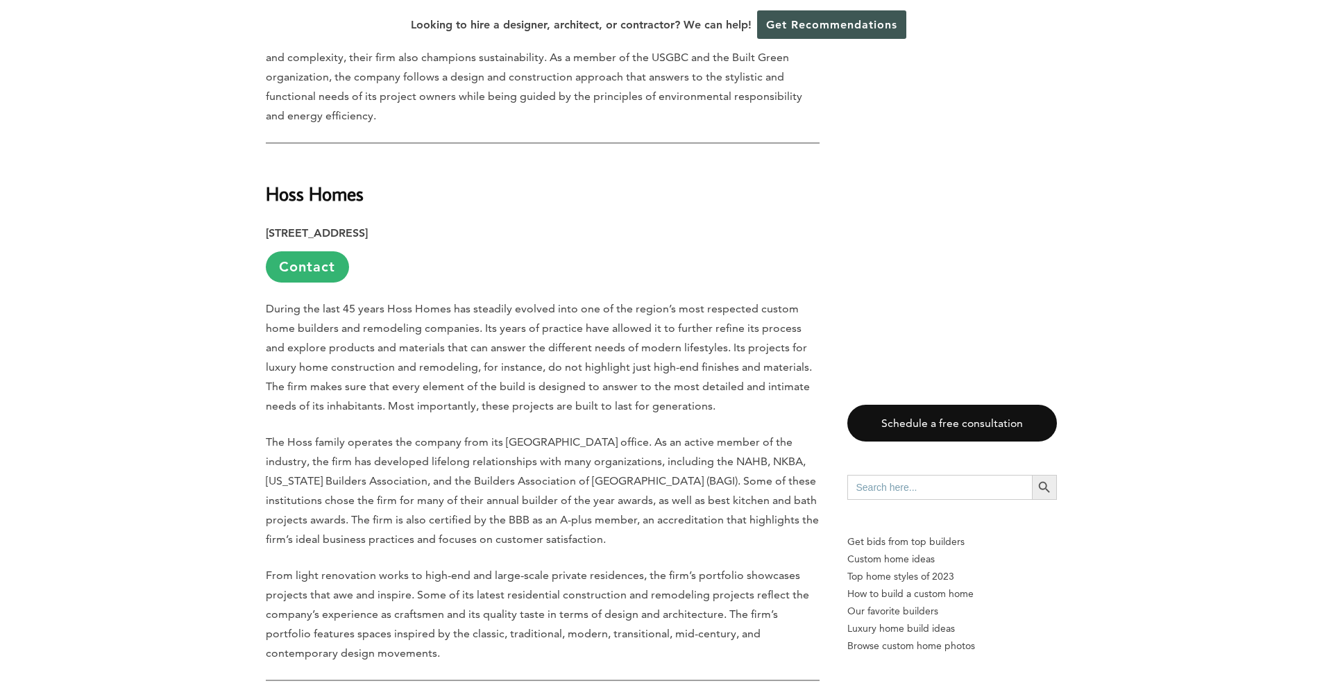
drag, startPoint x: 569, startPoint y: 351, endPoint x: 252, endPoint y: 358, distance: 317.3
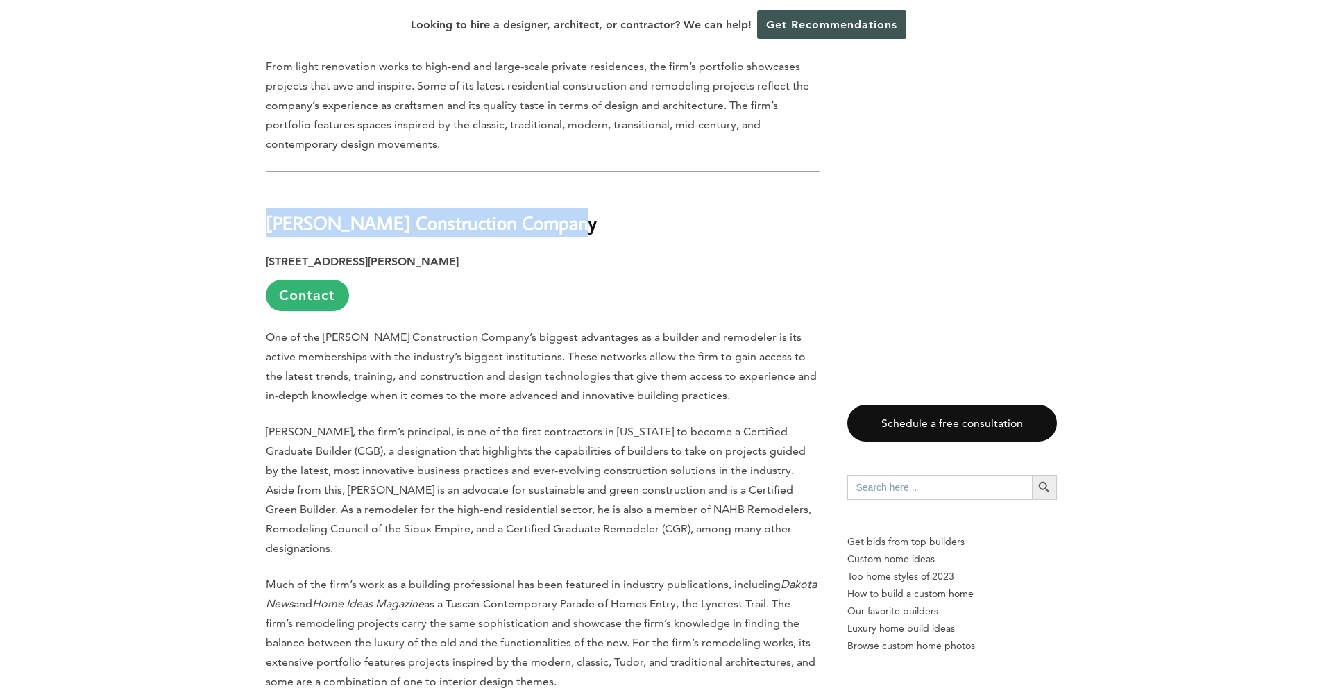
scroll to position [13379, 0]
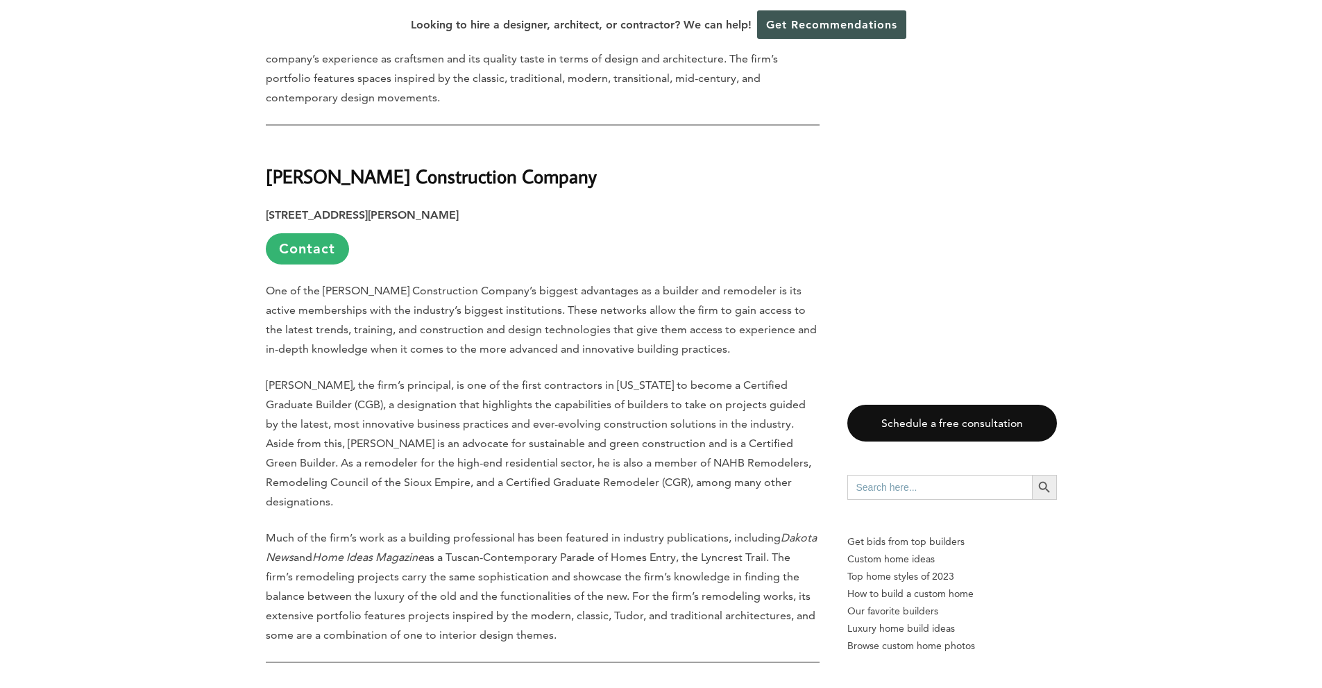
drag, startPoint x: 465, startPoint y: 312, endPoint x: 248, endPoint y: 314, distance: 217.3
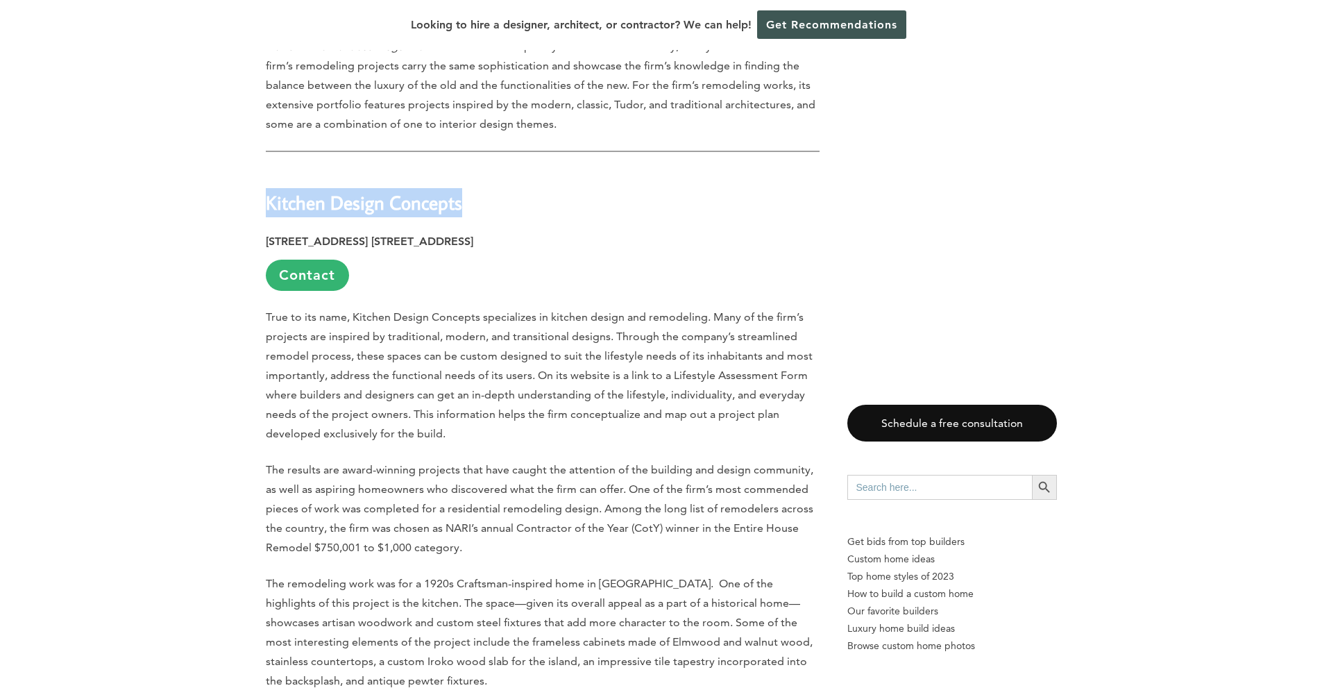
scroll to position [13934, 0]
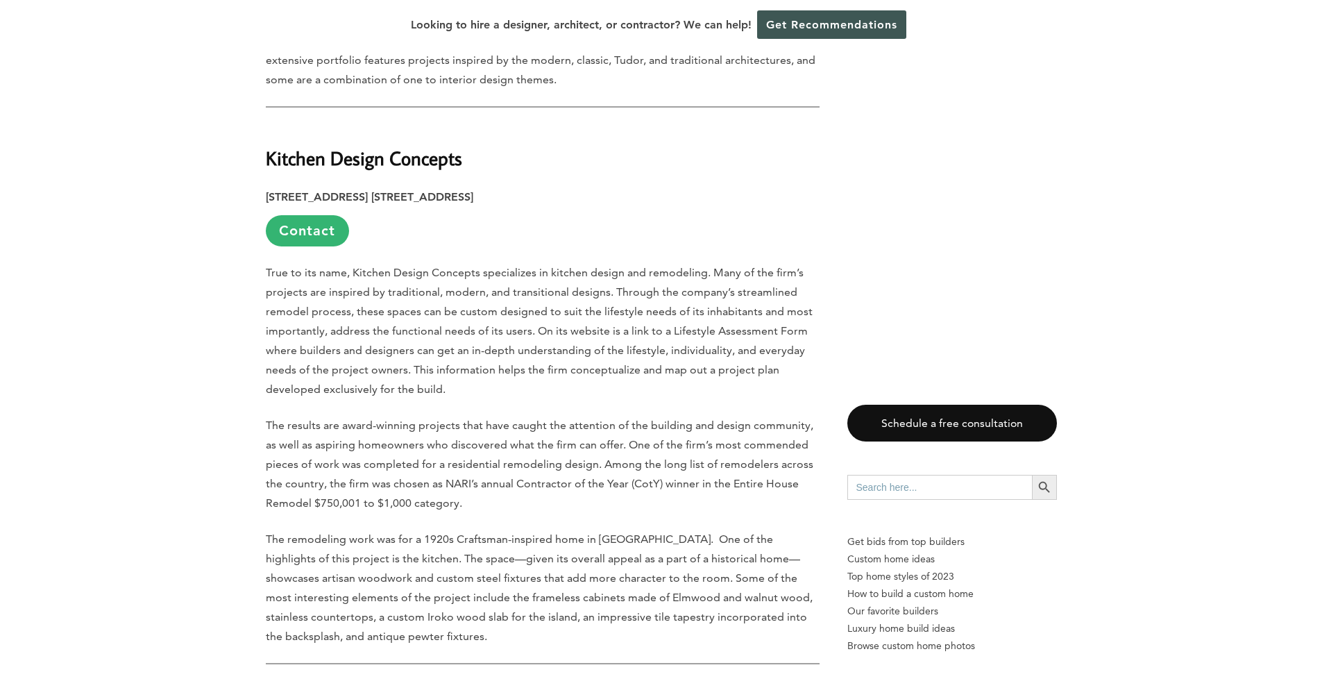
drag, startPoint x: 409, startPoint y: 308, endPoint x: 271, endPoint y: 314, distance: 138.3
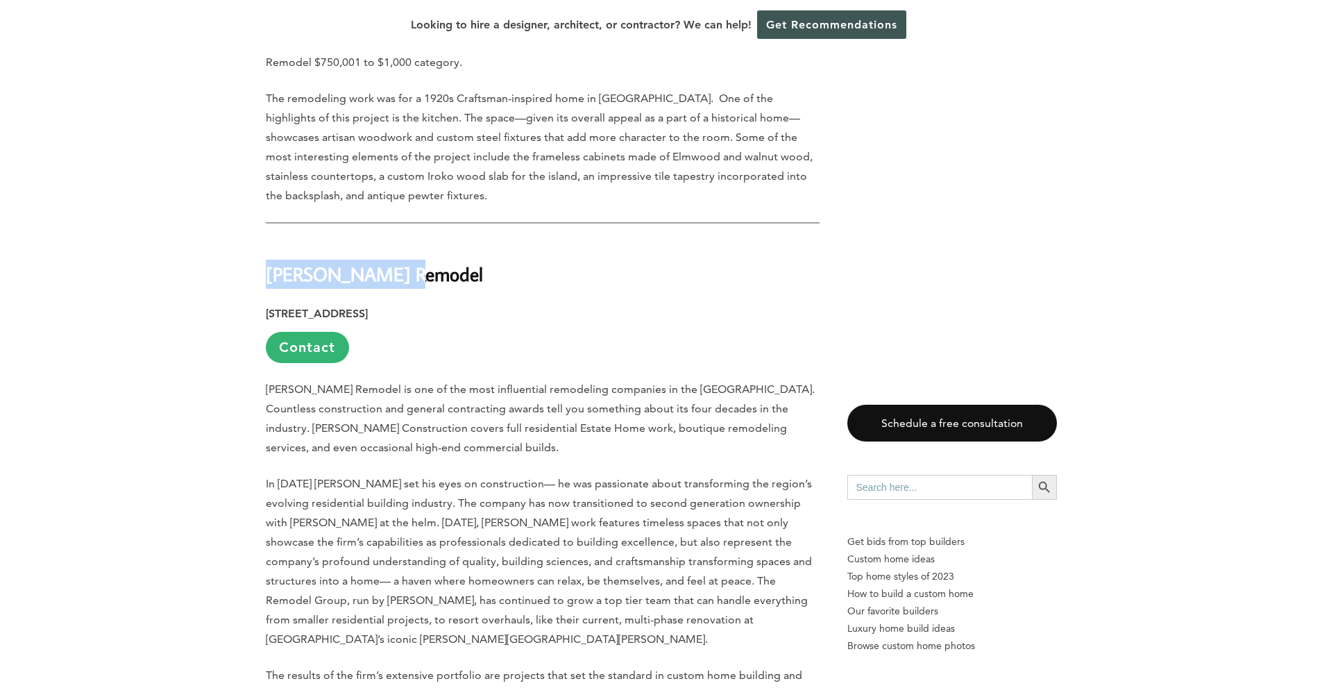
scroll to position [14489, 0]
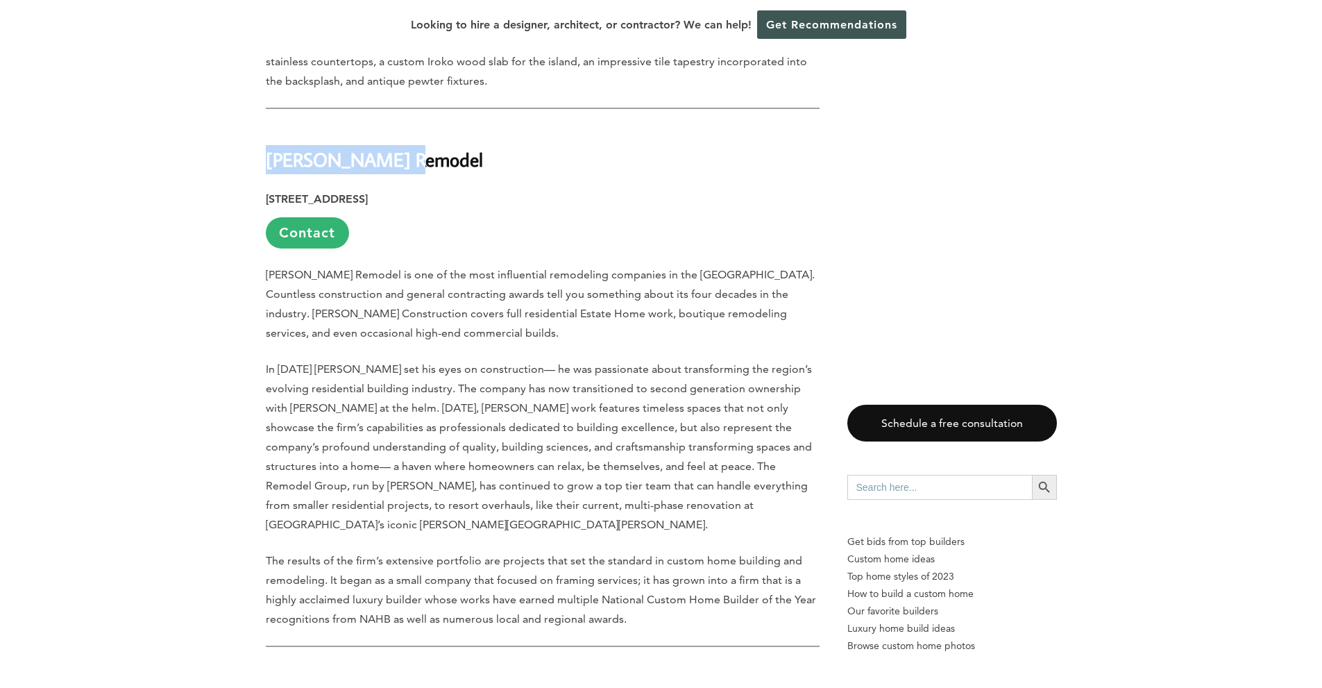
drag, startPoint x: 497, startPoint y: 273, endPoint x: 156, endPoint y: 227, distance: 343.9
click at [156, 227] on div "Last updated on [DATE] 04:15 pm According to the 2020 market data, the U.S. rem…" at bounding box center [661, 218] width 1322 height 27934
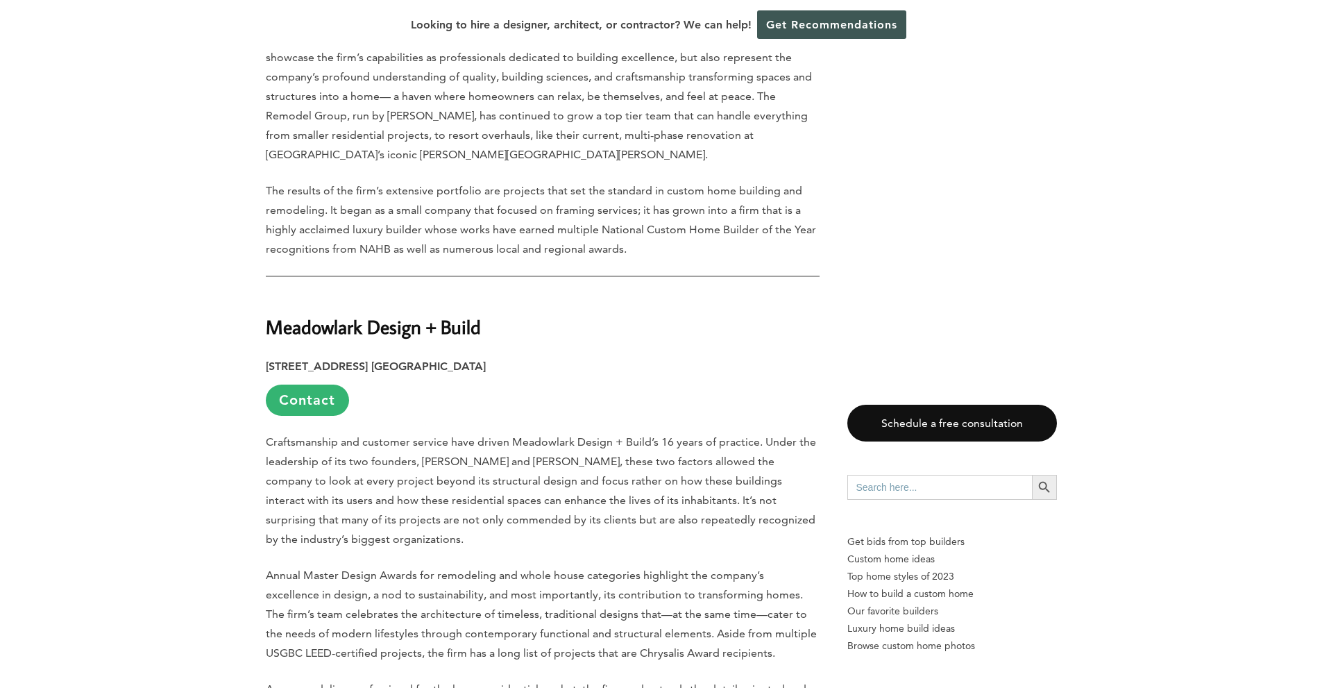
scroll to position [15045, 0]
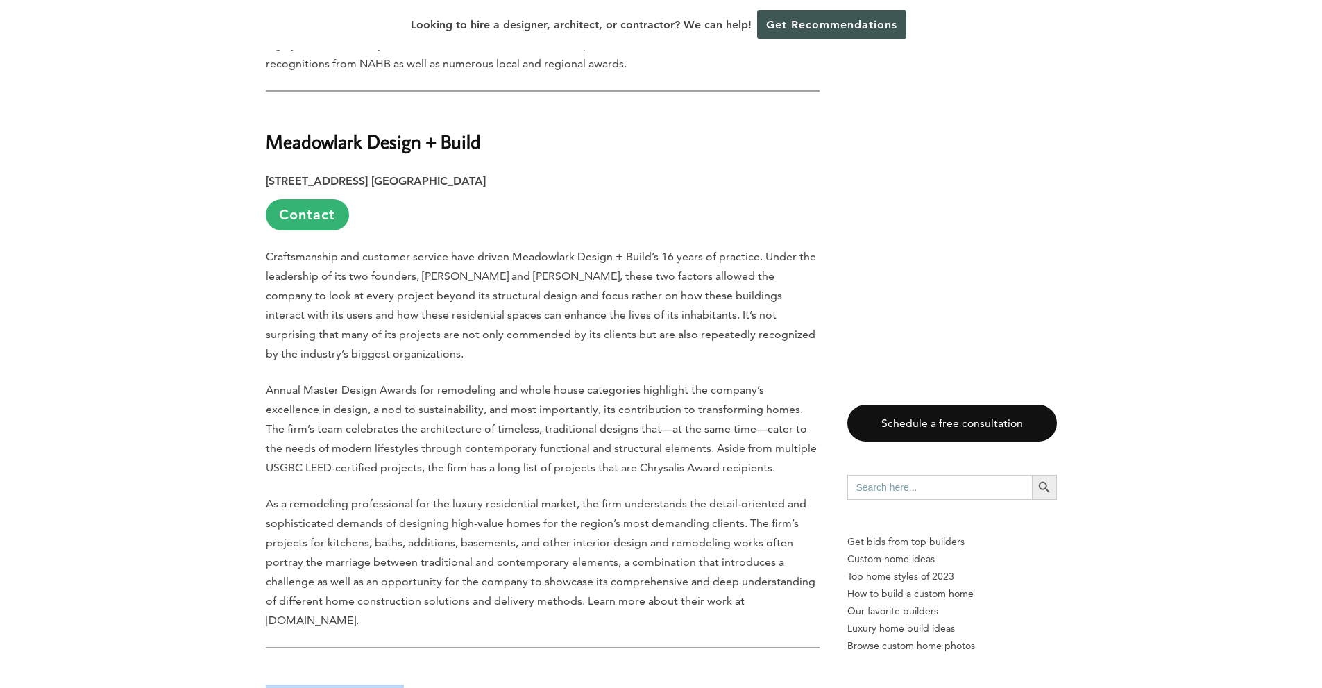
drag, startPoint x: 384, startPoint y: 278, endPoint x: 246, endPoint y: 271, distance: 138.3
